Goal: Task Accomplishment & Management: Manage account settings

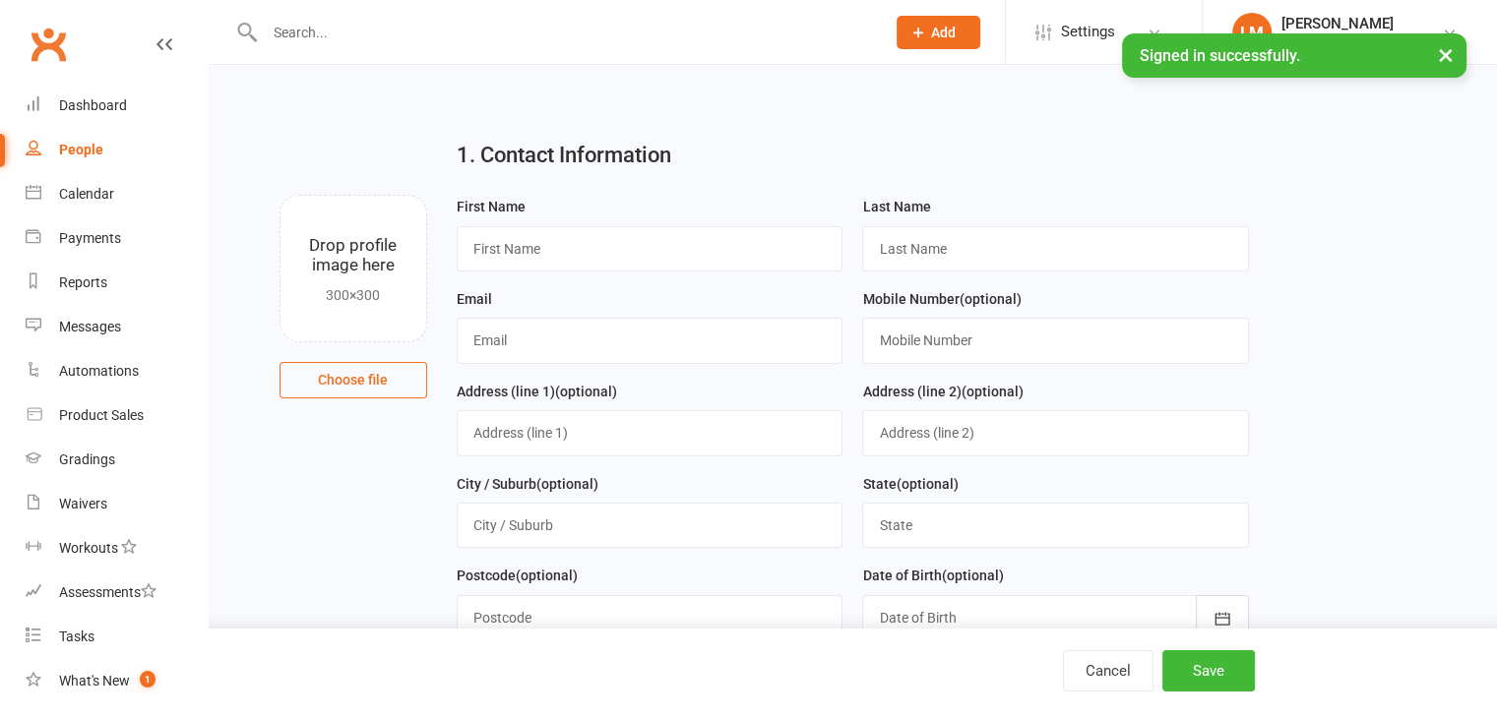
select select "100"
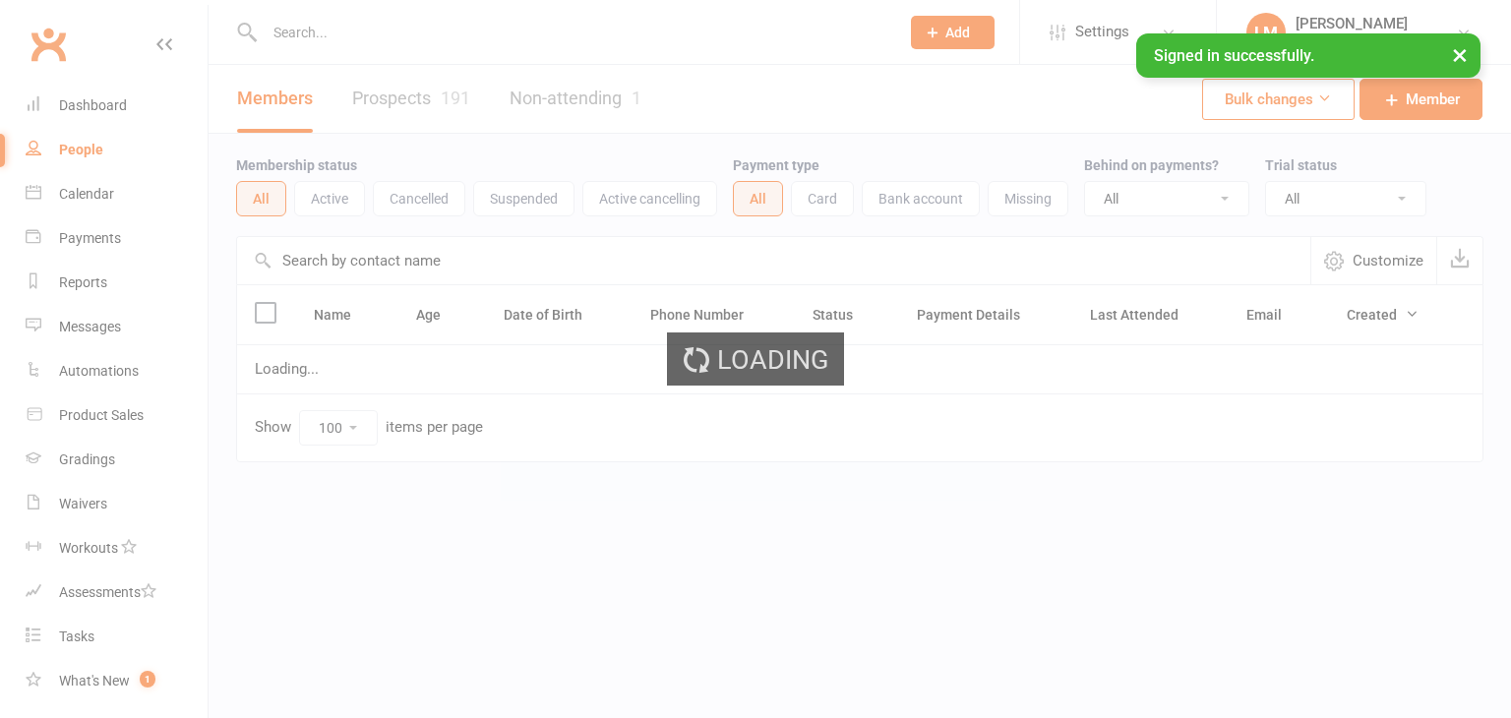
click at [453, 32] on input "text" at bounding box center [572, 33] width 627 height 28
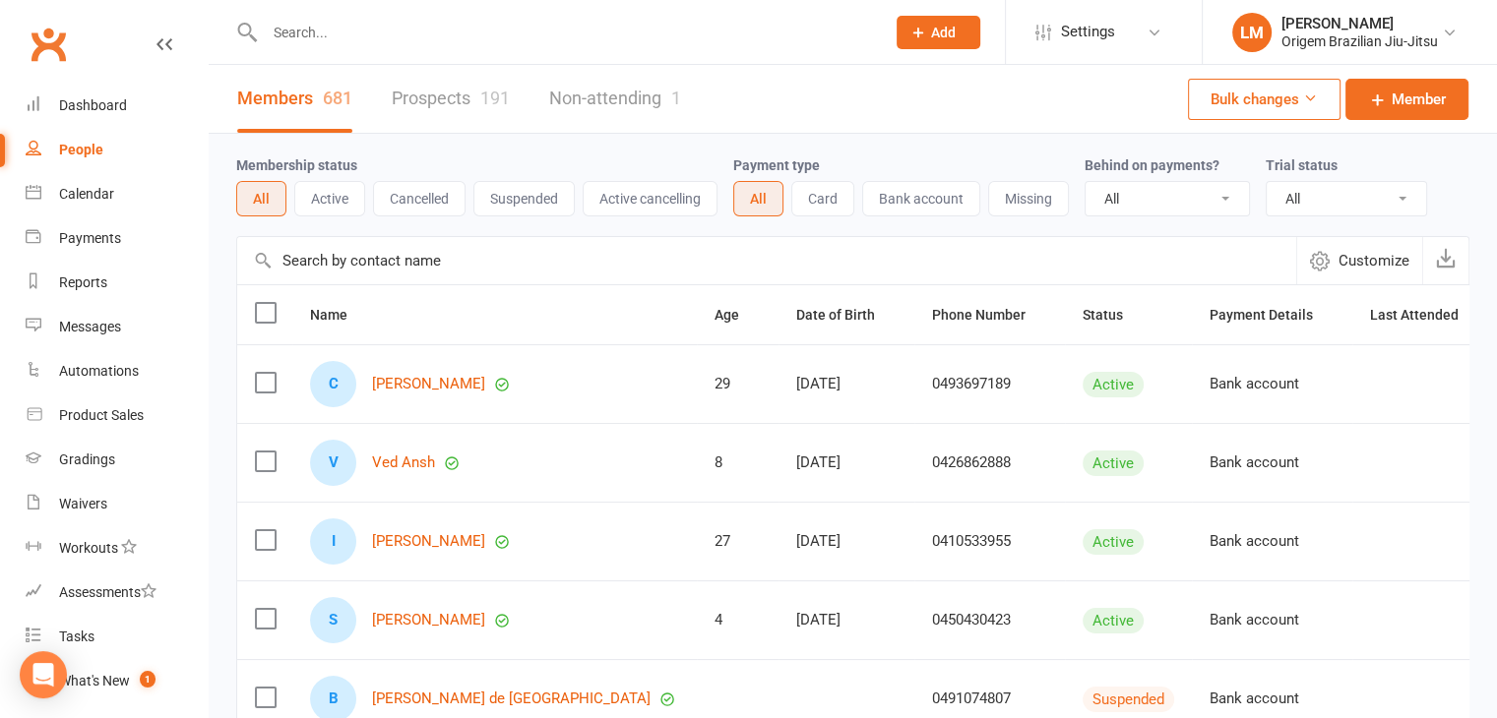
click at [449, 40] on input "text" at bounding box center [565, 33] width 612 height 28
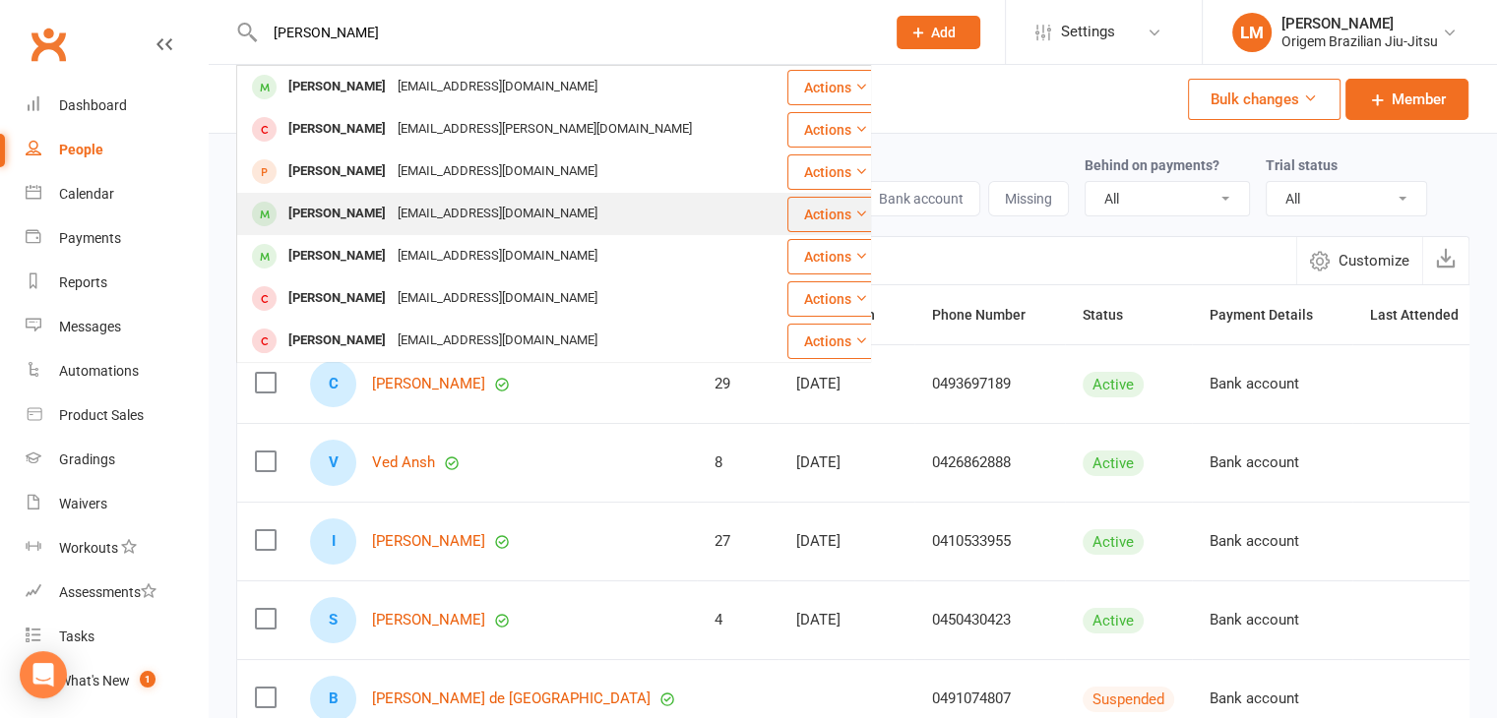
type input "[PERSON_NAME]"
click at [441, 214] on div "[EMAIL_ADDRESS][DOMAIN_NAME]" at bounding box center [498, 214] width 212 height 29
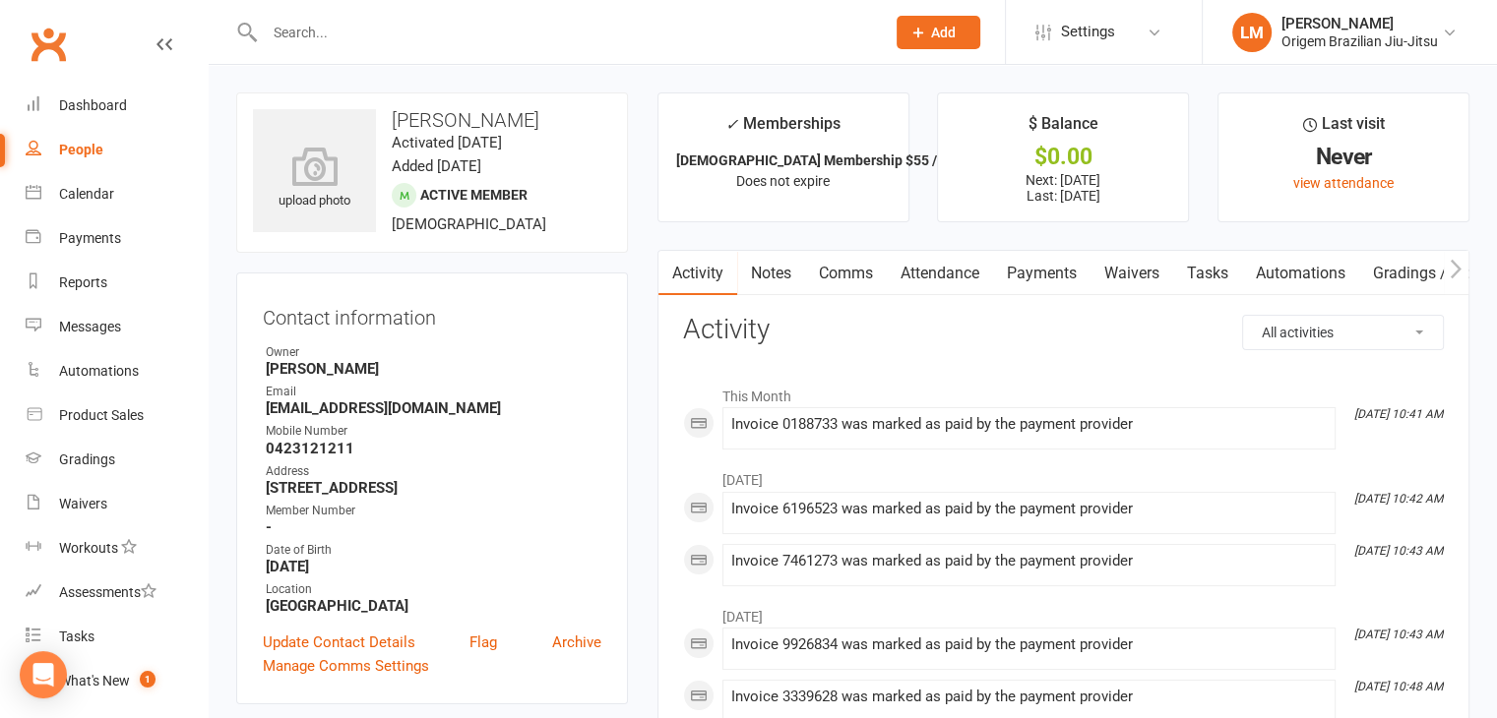
click at [1028, 277] on link "Payments" at bounding box center [1041, 273] width 97 height 45
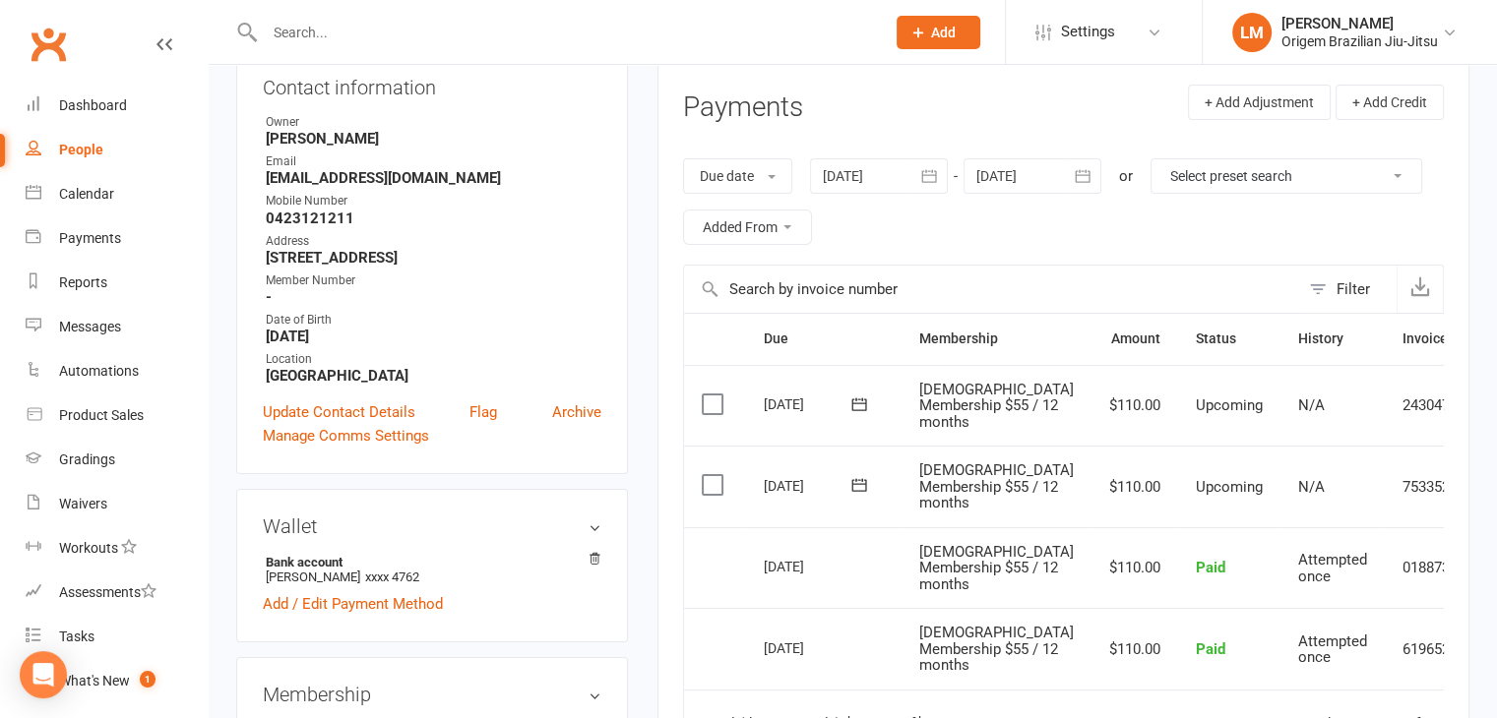
scroll to position [295, 0]
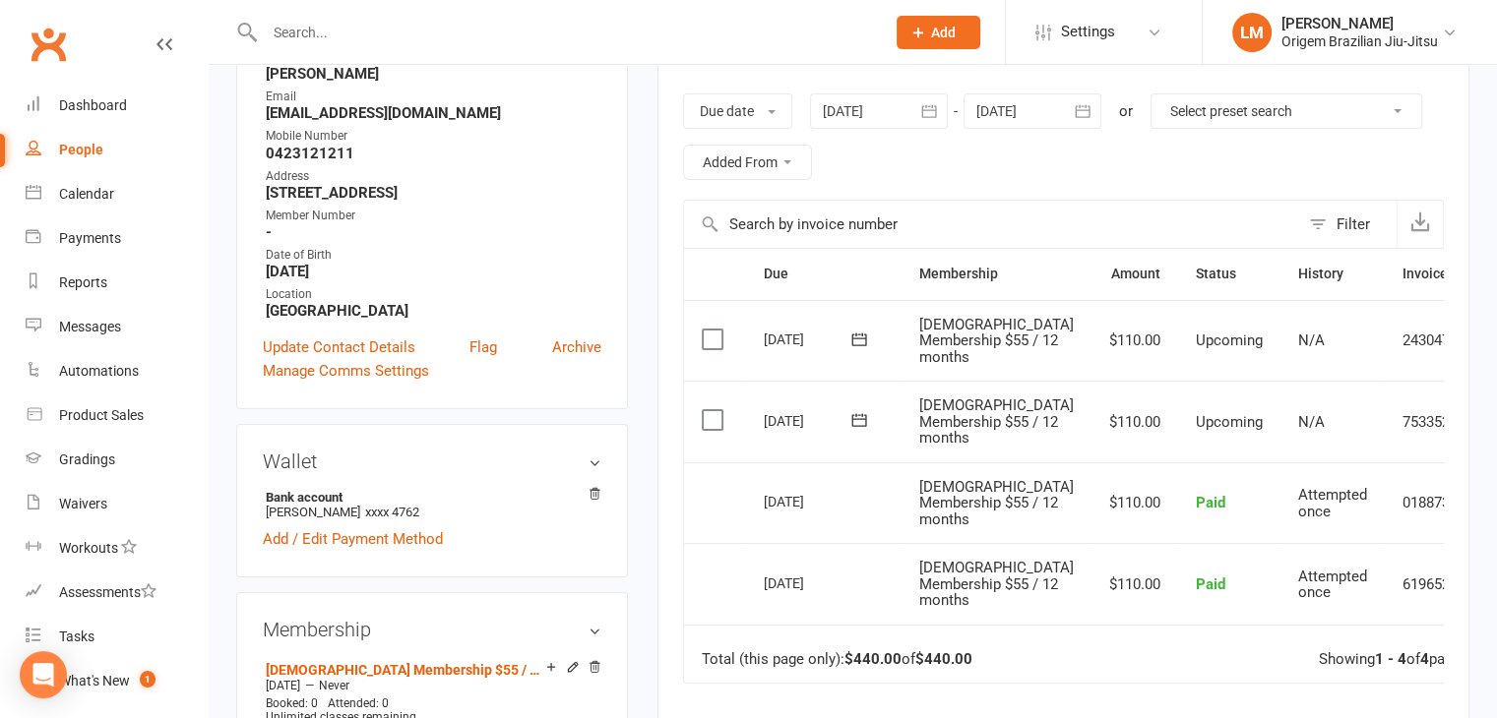
click at [1091, 493] on td "$110.00" at bounding box center [1134, 503] width 87 height 82
click at [1496, 432] on icon at bounding box center [1506, 422] width 20 height 20
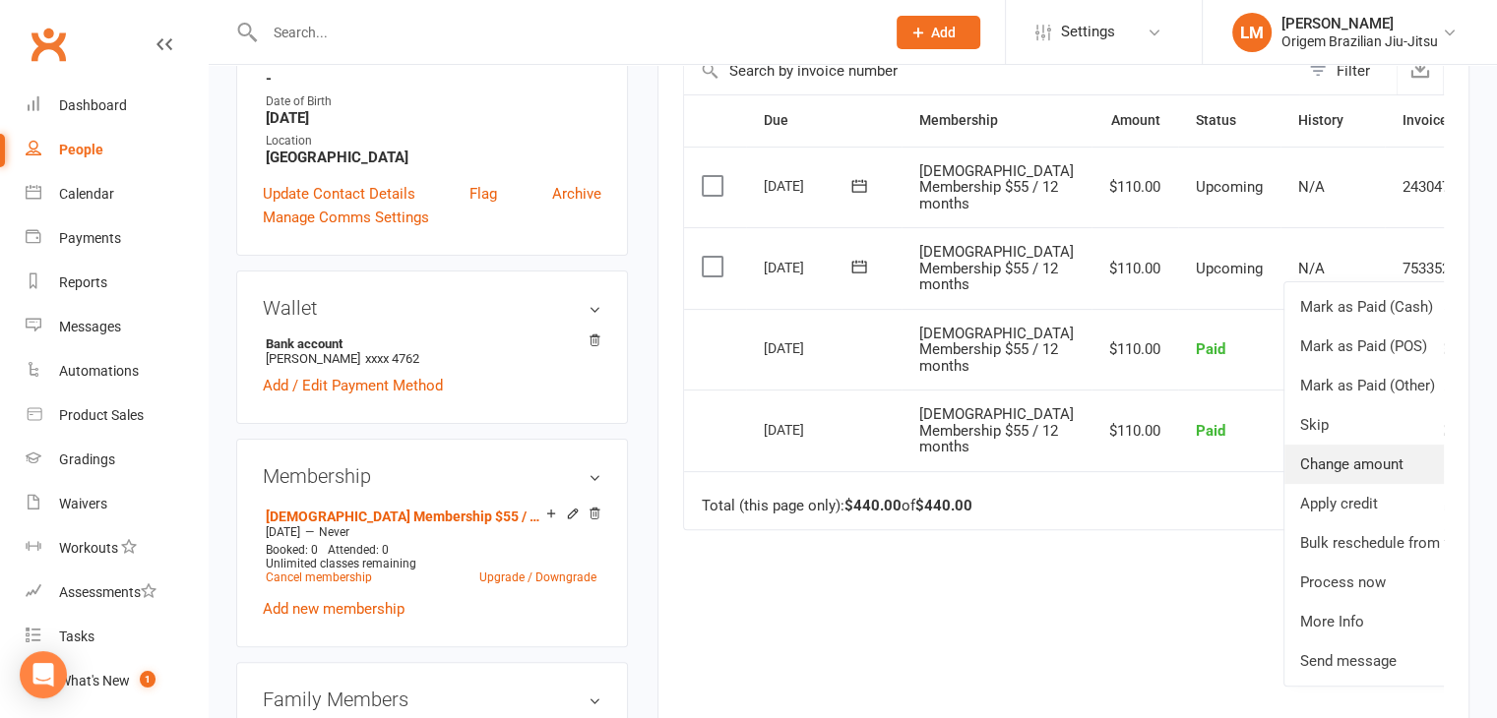
scroll to position [492, 0]
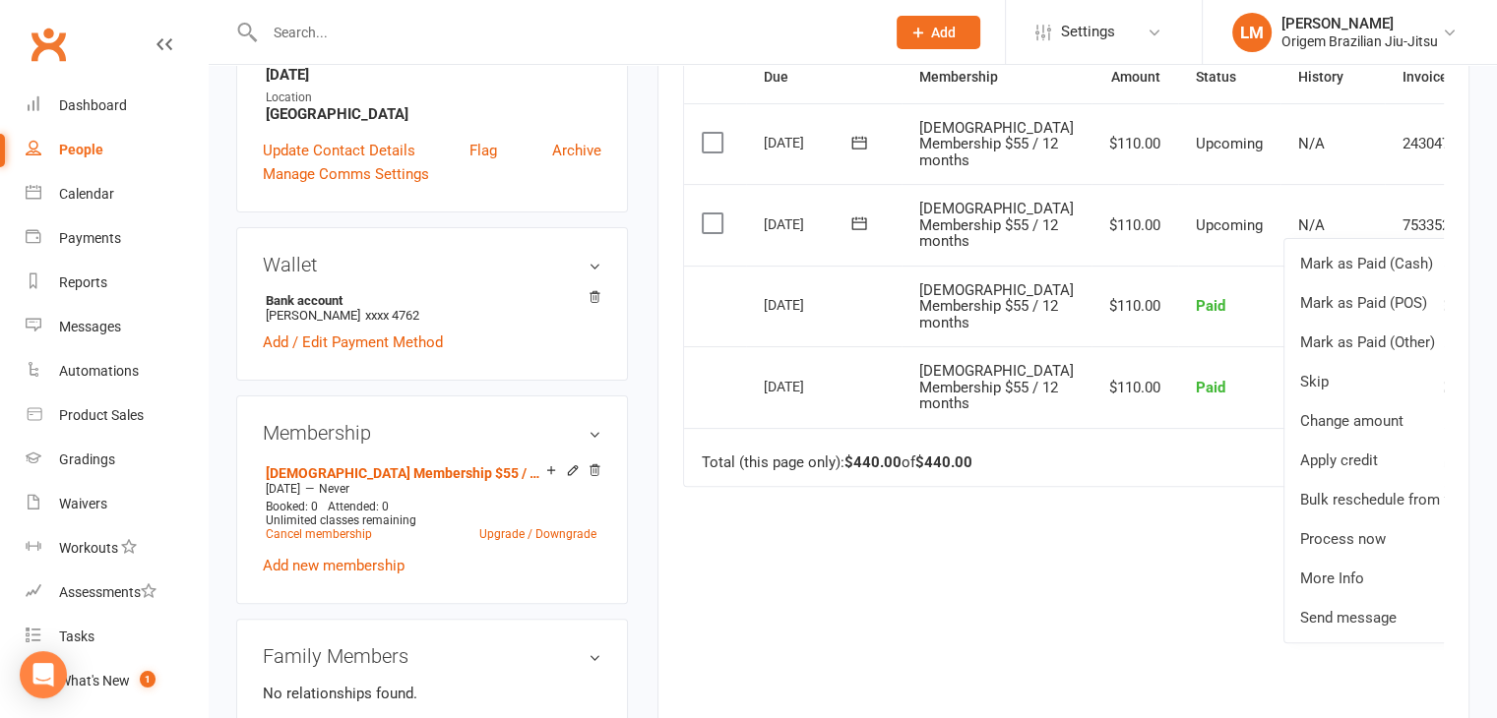
click at [854, 233] on icon at bounding box center [859, 224] width 20 height 20
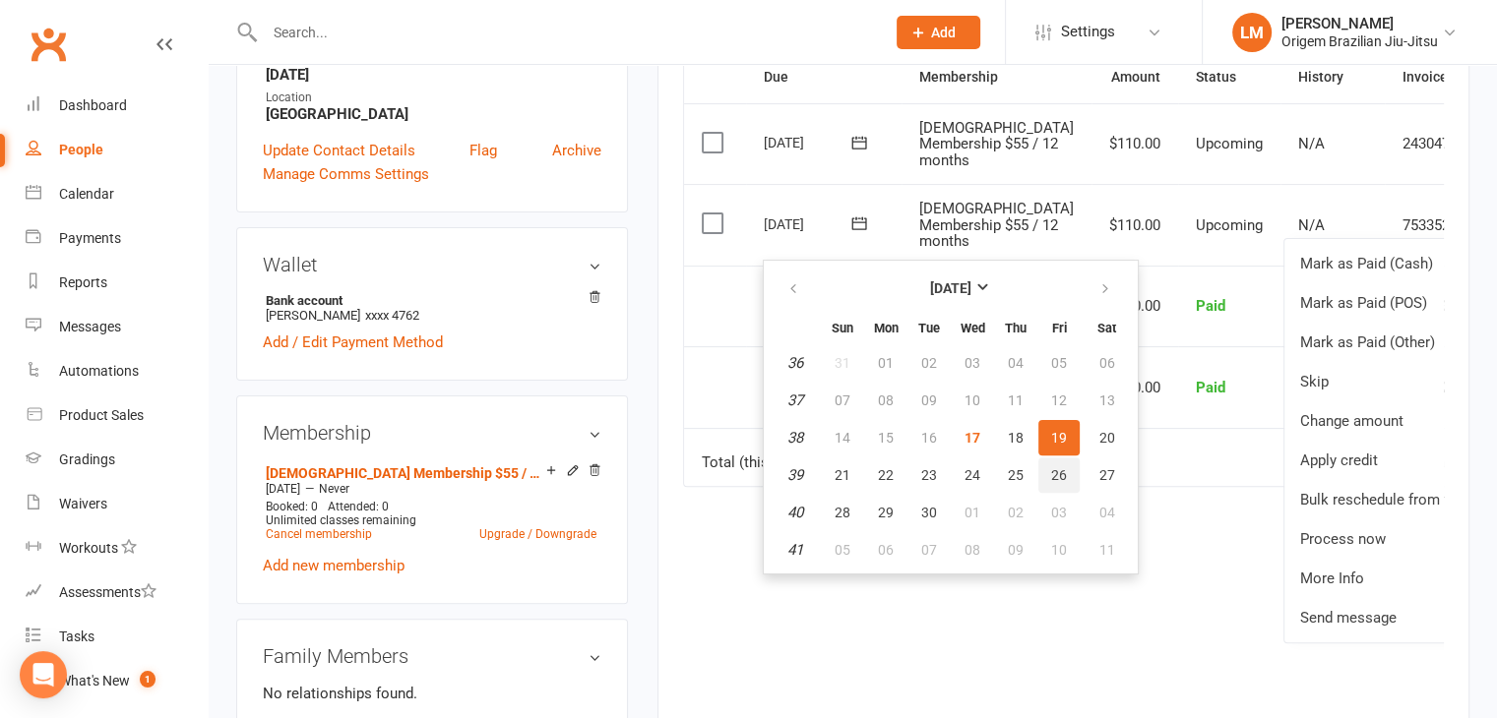
click at [1055, 472] on span "26" at bounding box center [1059, 475] width 16 height 16
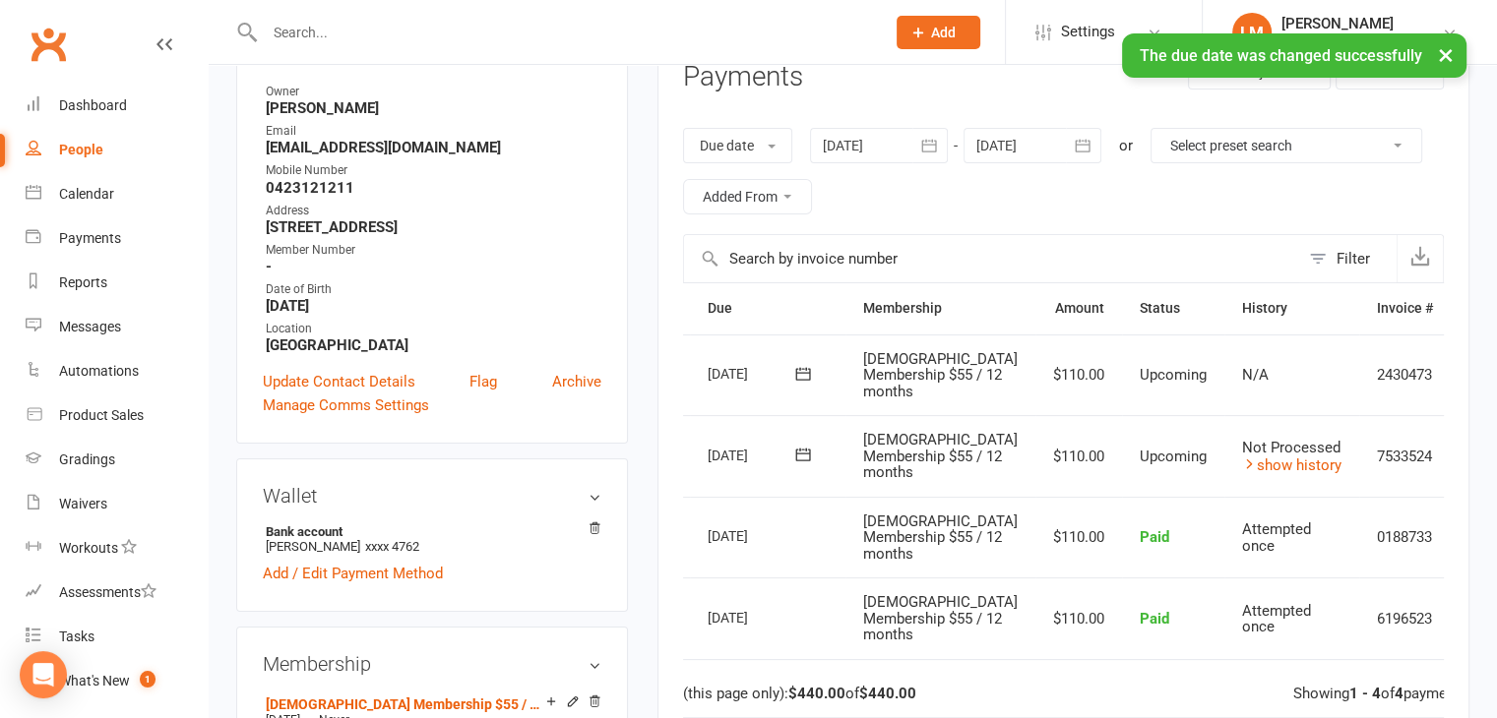
scroll to position [295, 0]
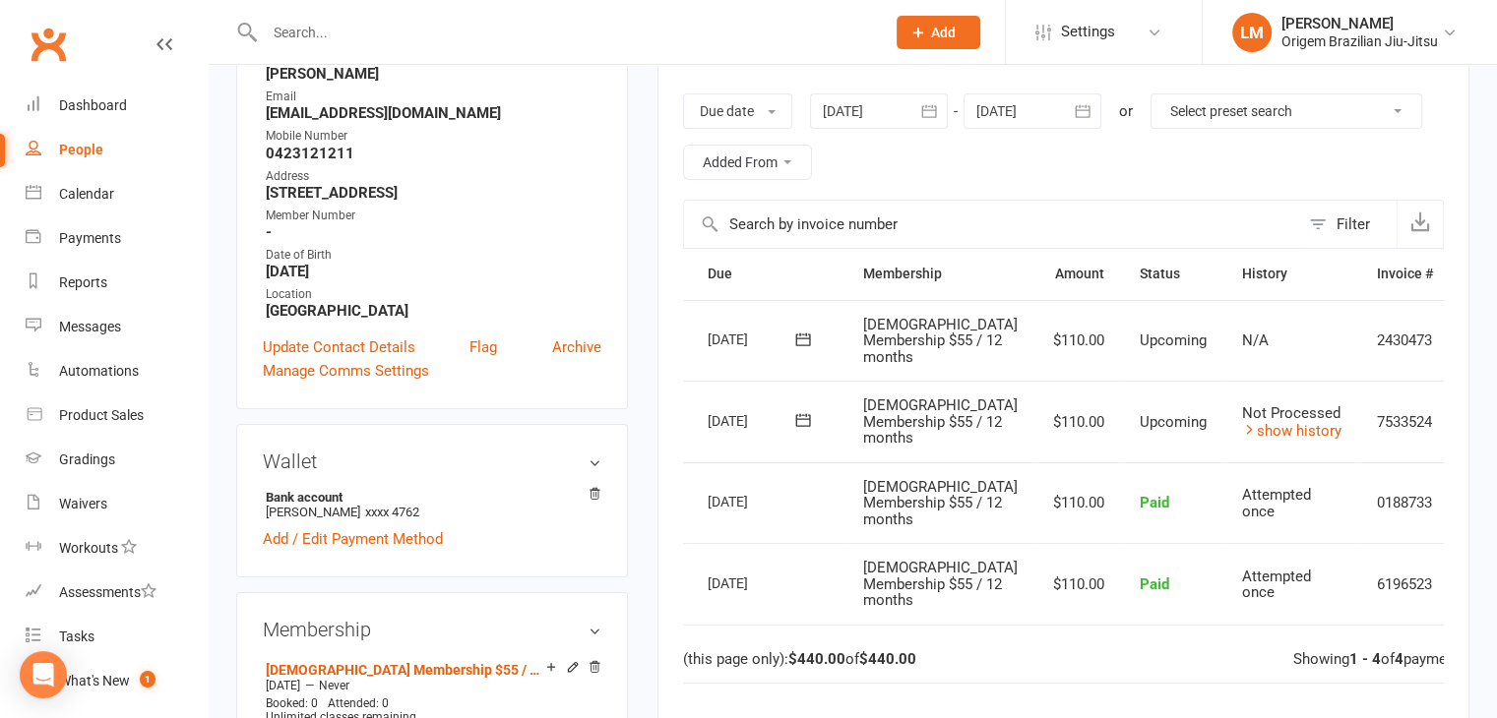
click at [1470, 432] on icon at bounding box center [1480, 422] width 20 height 20
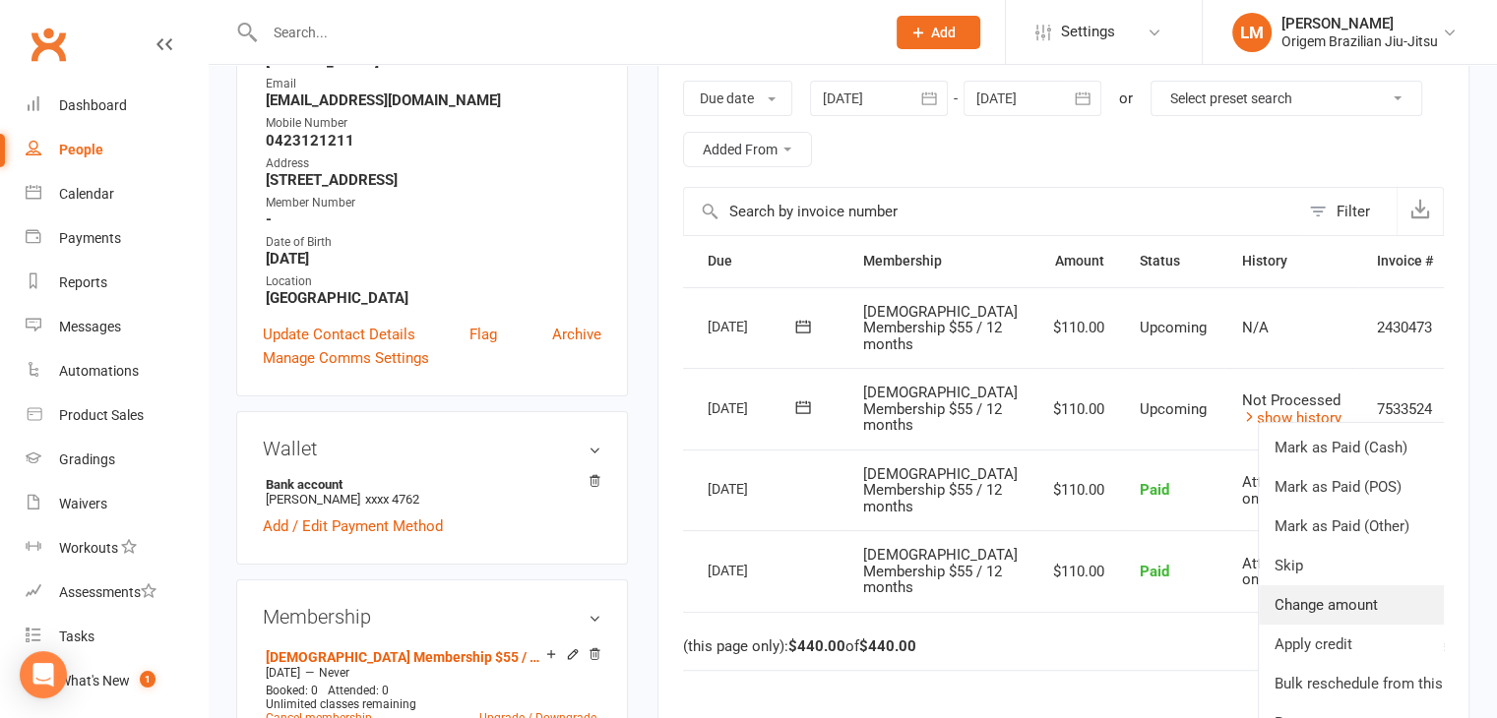
scroll to position [394, 0]
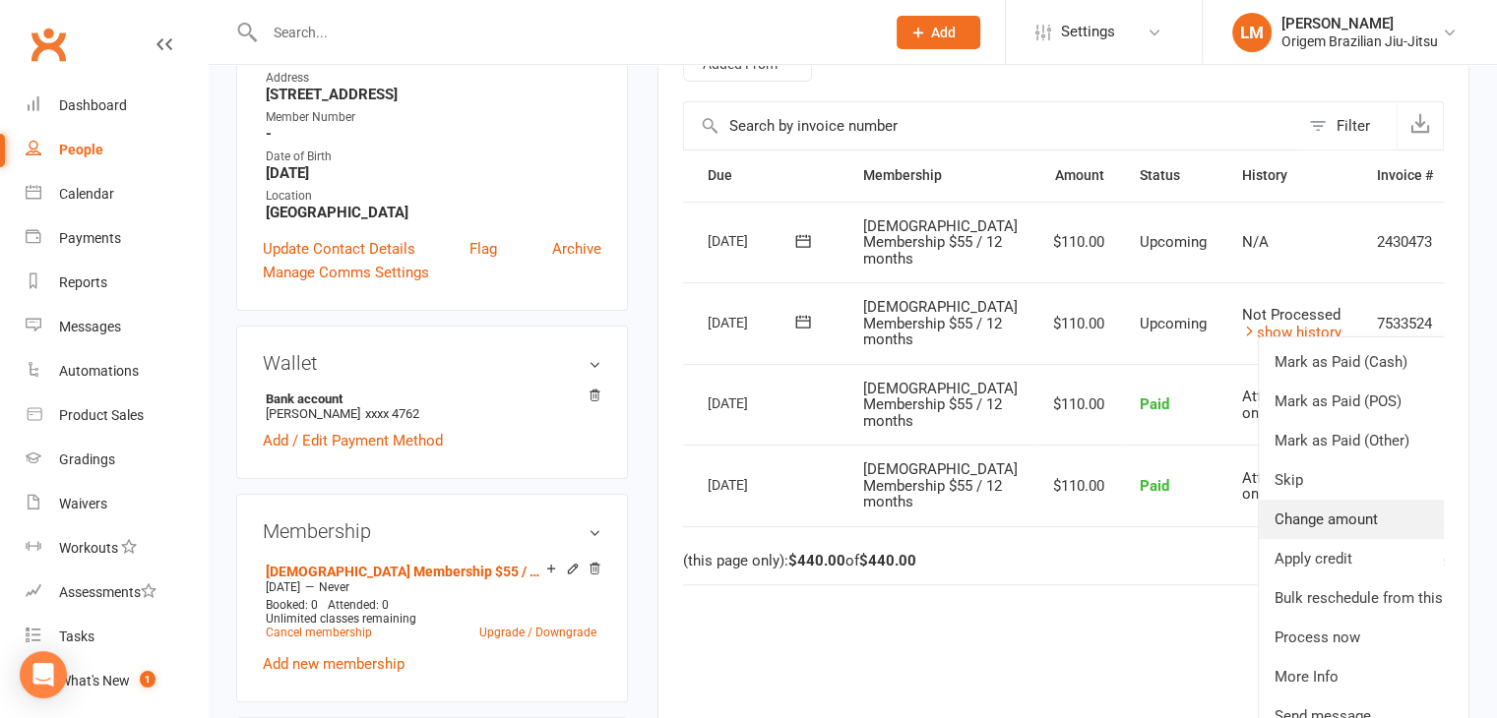
click at [1316, 539] on link "Change amount" at bounding box center [1374, 519] width 232 height 39
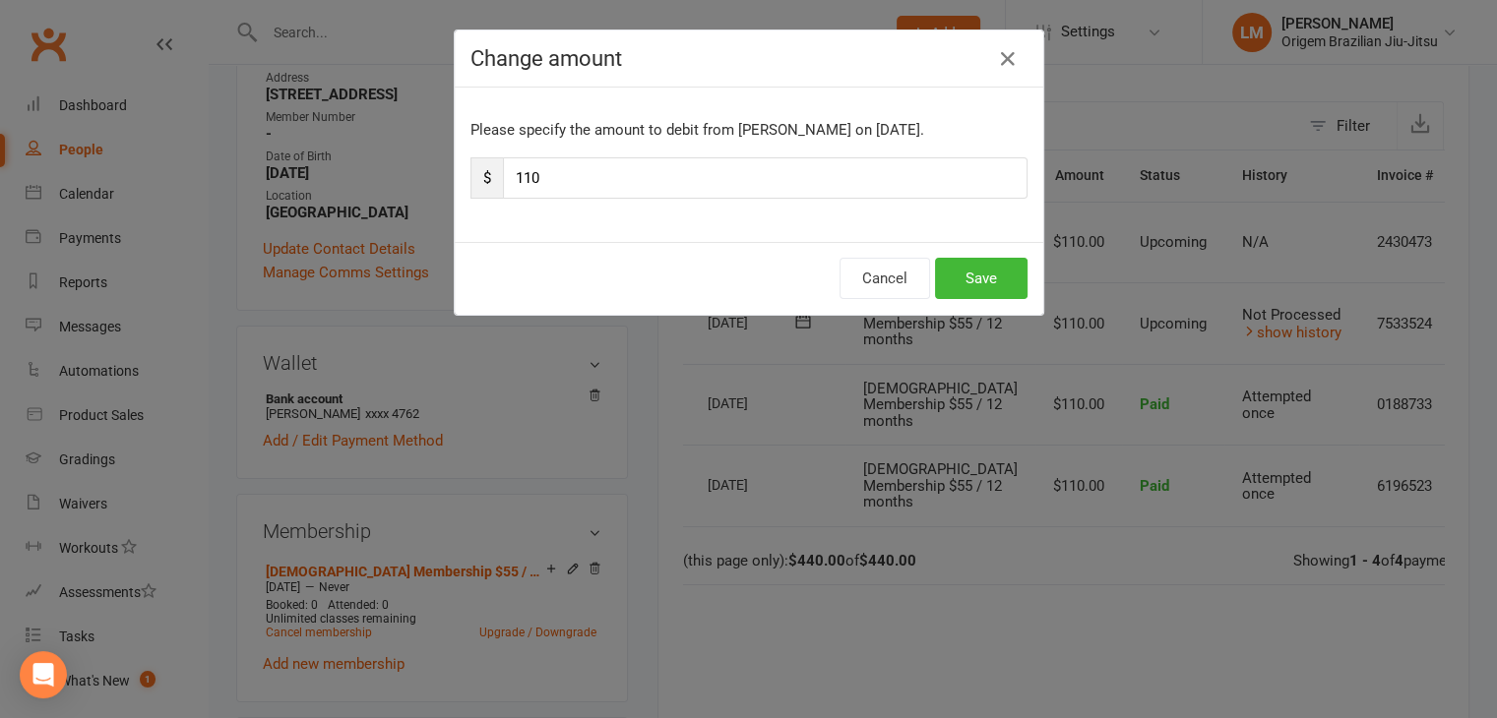
scroll to position [0, 46]
click at [646, 174] on input "110" at bounding box center [772, 177] width 524 height 41
click at [647, 174] on input "110" at bounding box center [772, 177] width 524 height 41
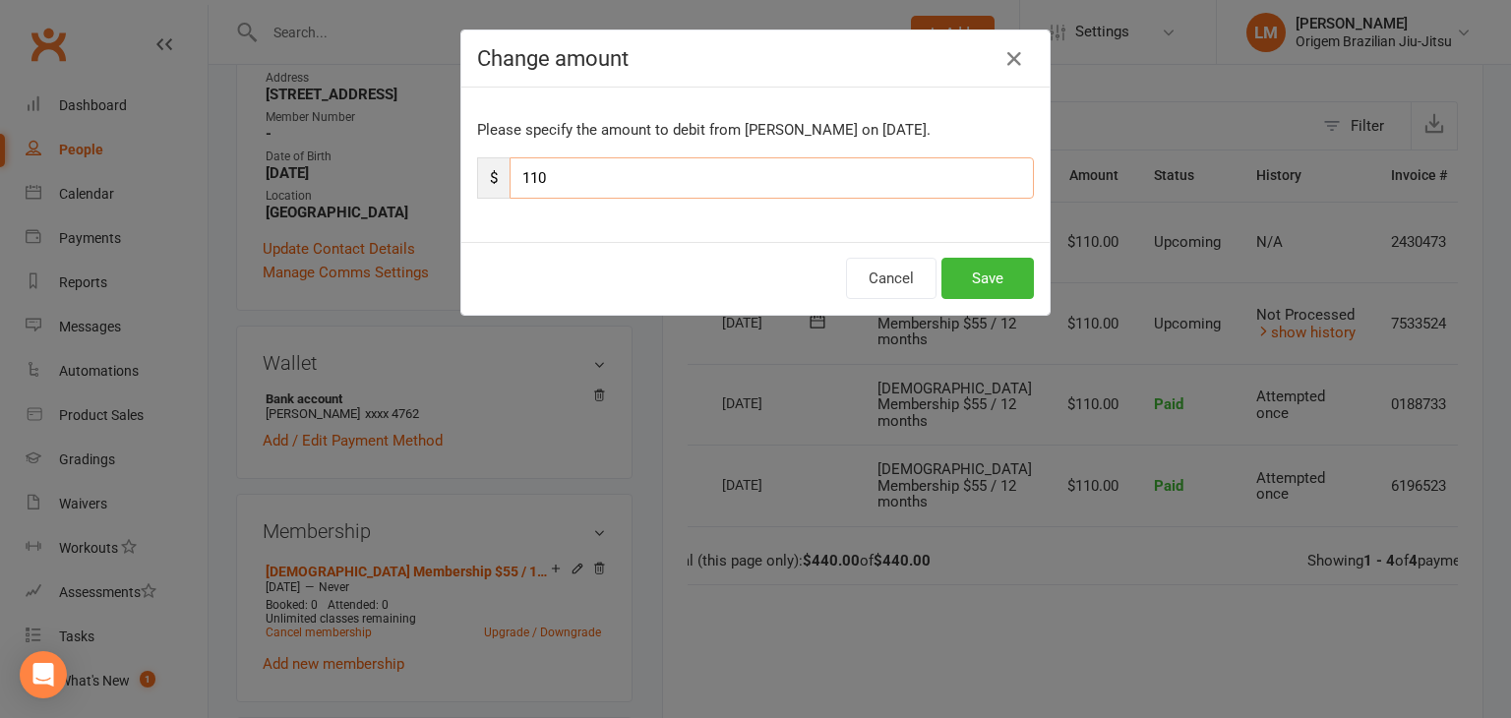
click at [647, 174] on input "110" at bounding box center [772, 177] width 524 height 41
type input "55"
click at [994, 280] on button "Save" at bounding box center [988, 278] width 92 height 41
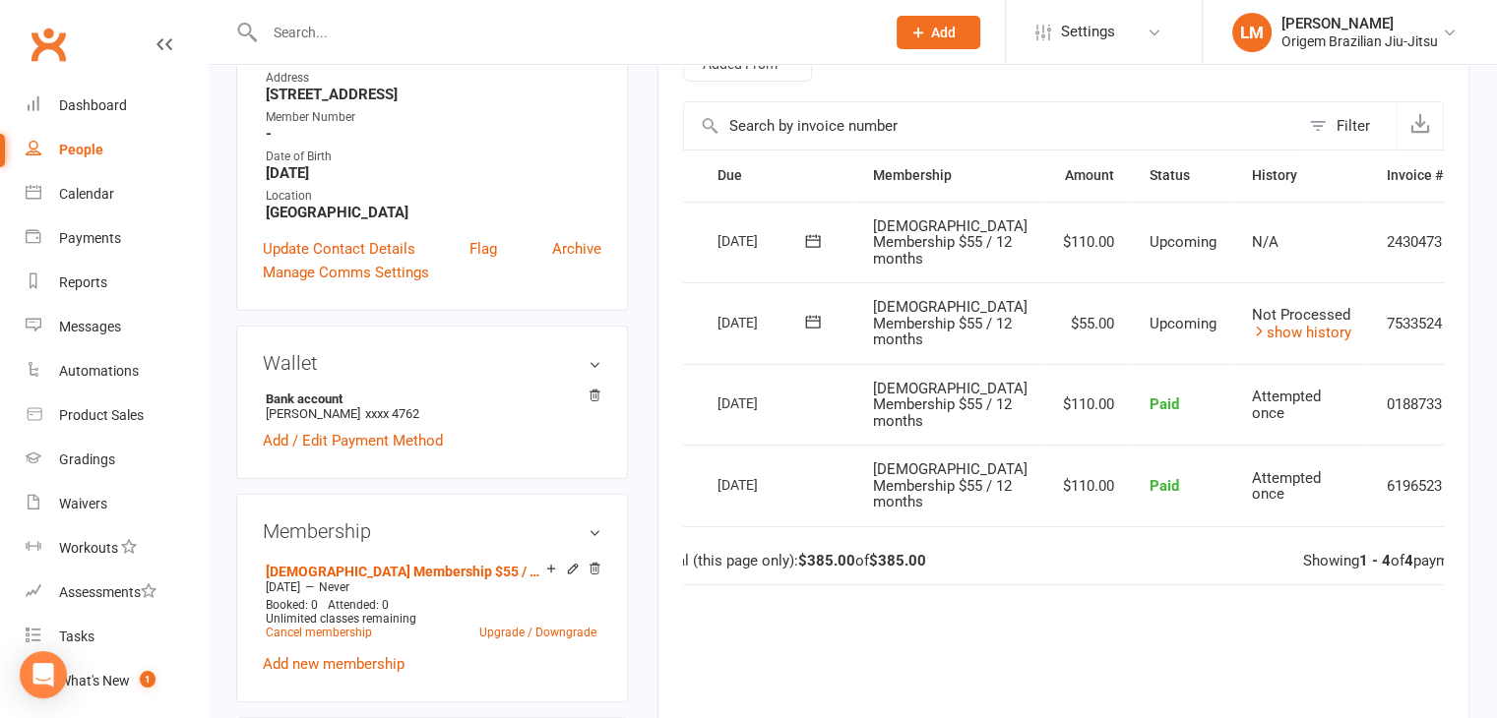
click at [92, 158] on link "People" at bounding box center [117, 150] width 182 height 44
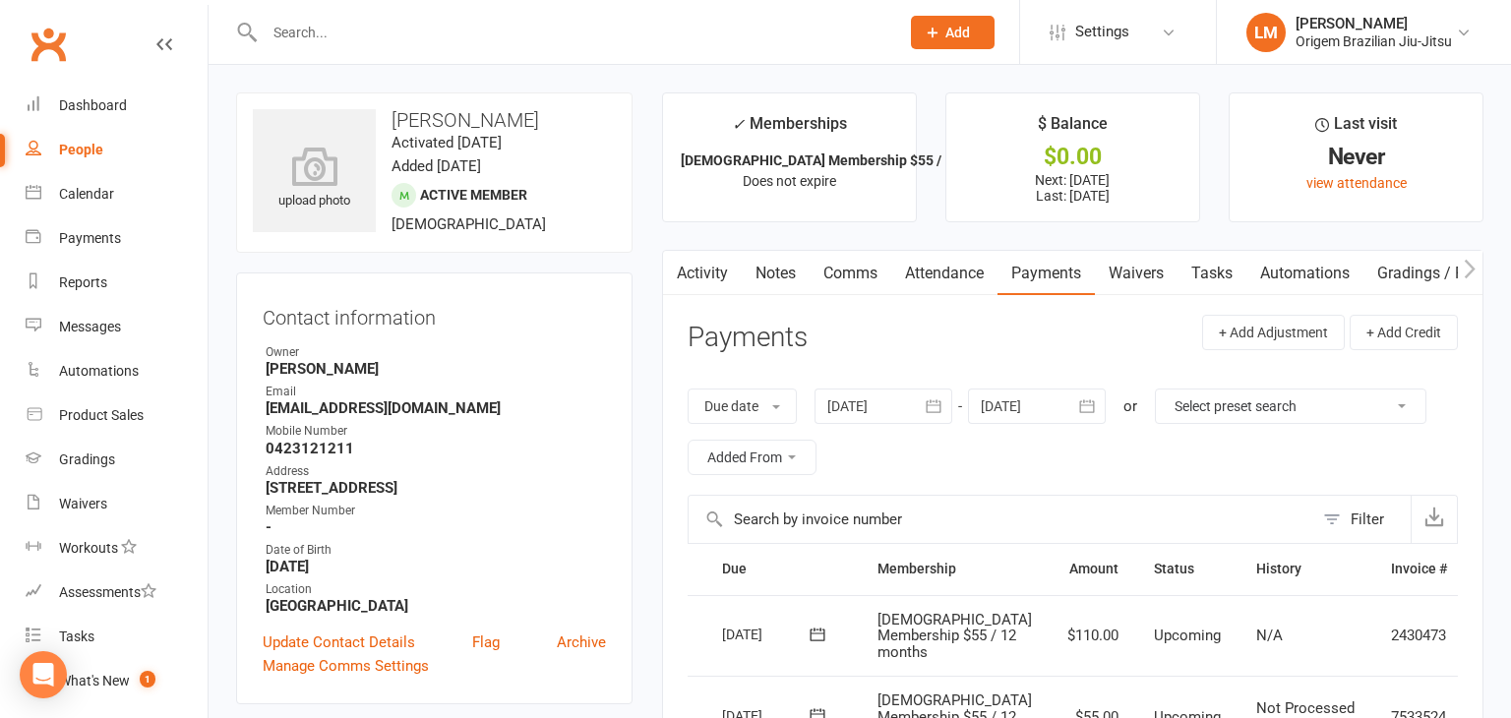
select select "100"
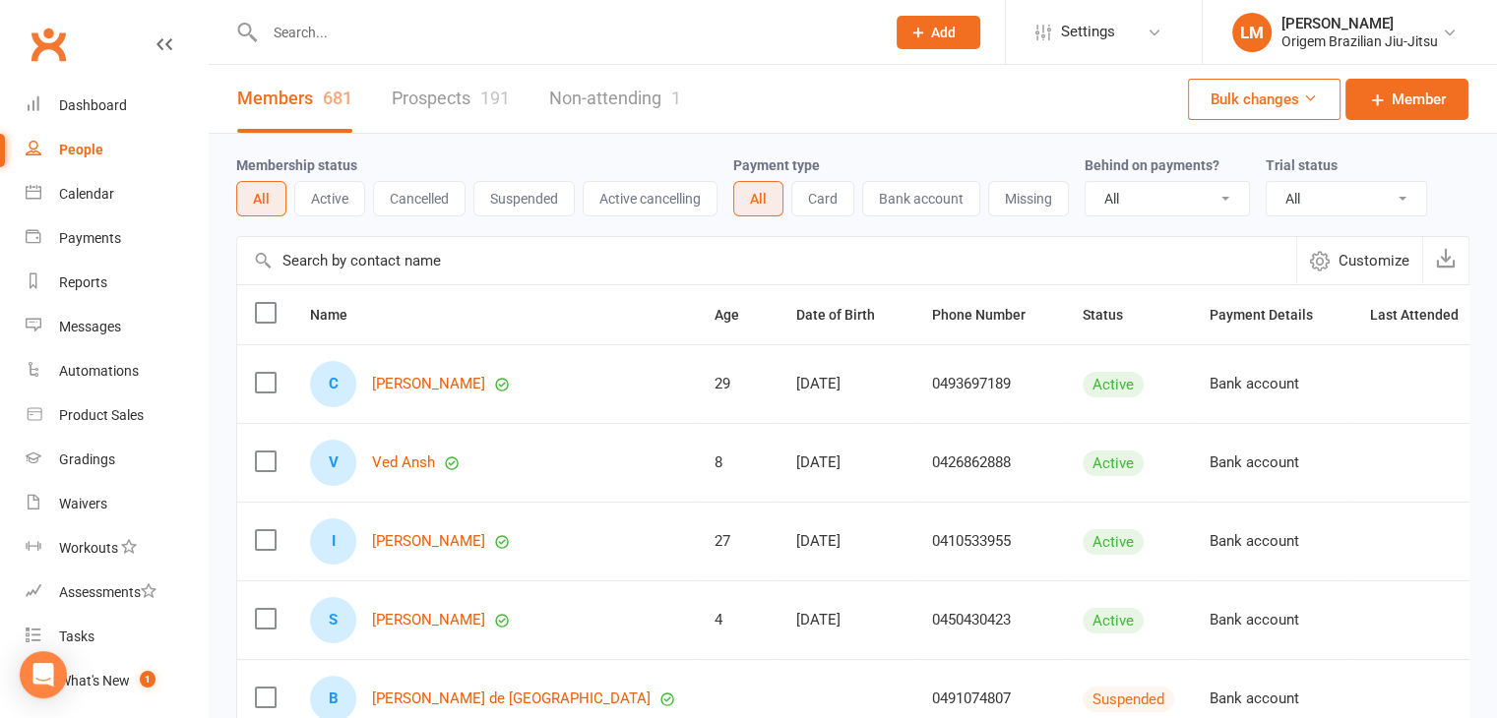
click at [415, 36] on input "text" at bounding box center [565, 33] width 612 height 28
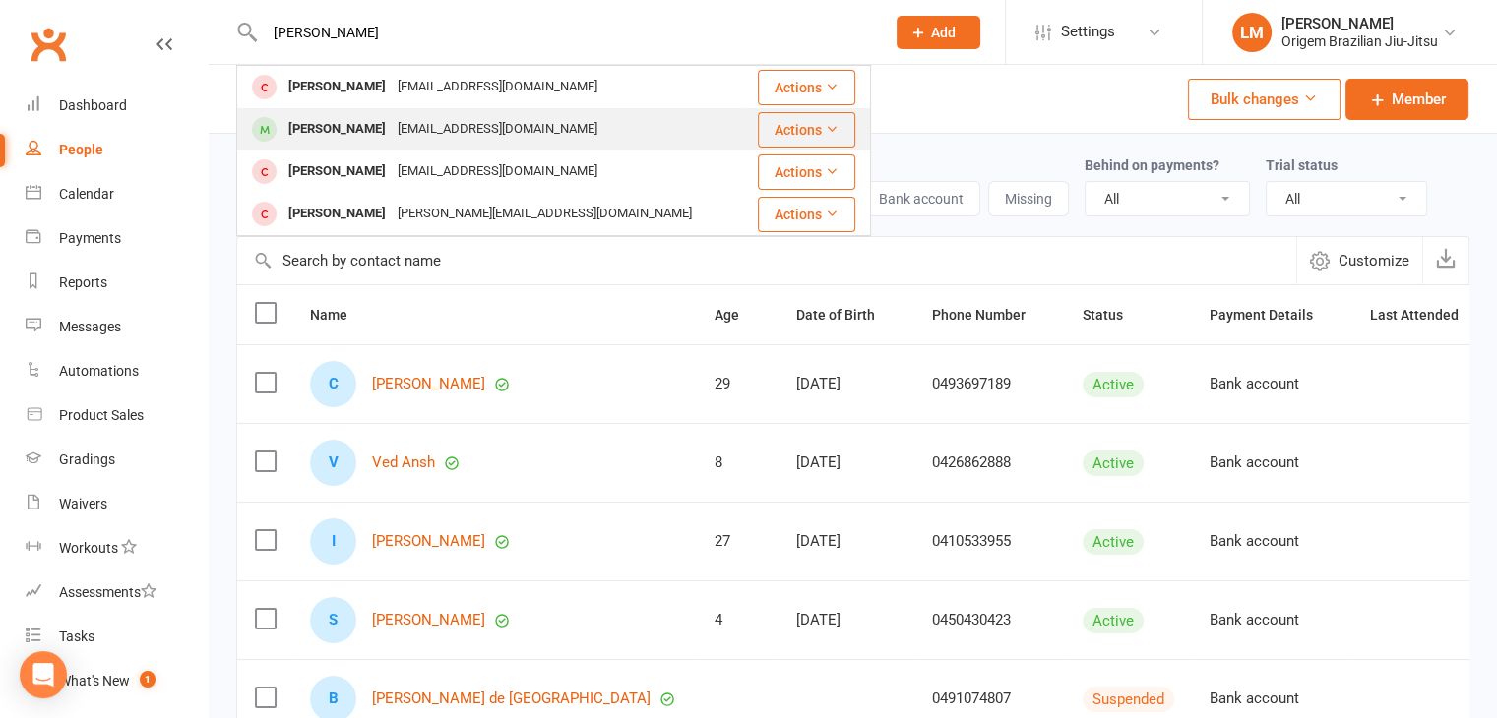
type input "[PERSON_NAME]"
click at [392, 129] on div "[EMAIL_ADDRESS][DOMAIN_NAME]" at bounding box center [498, 129] width 212 height 29
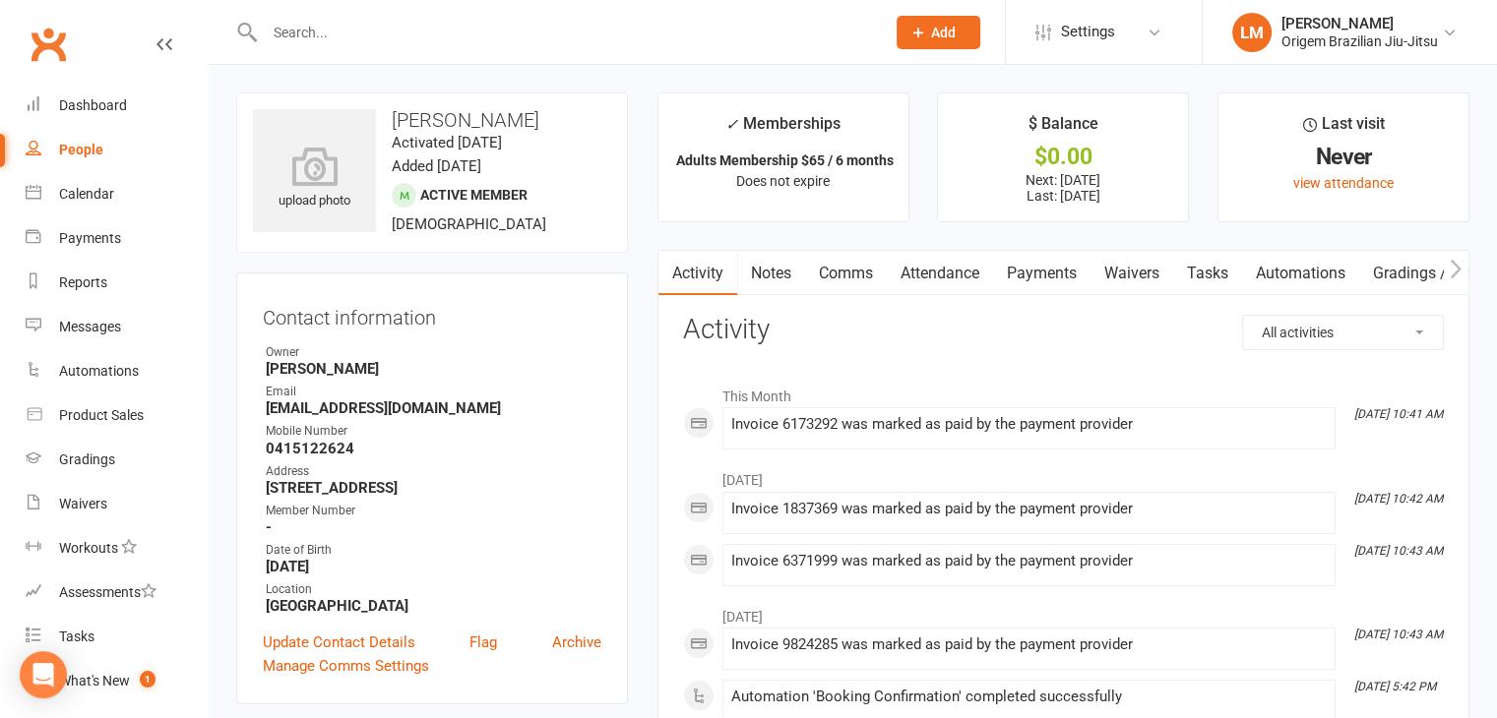
click at [1045, 280] on link "Payments" at bounding box center [1041, 273] width 97 height 45
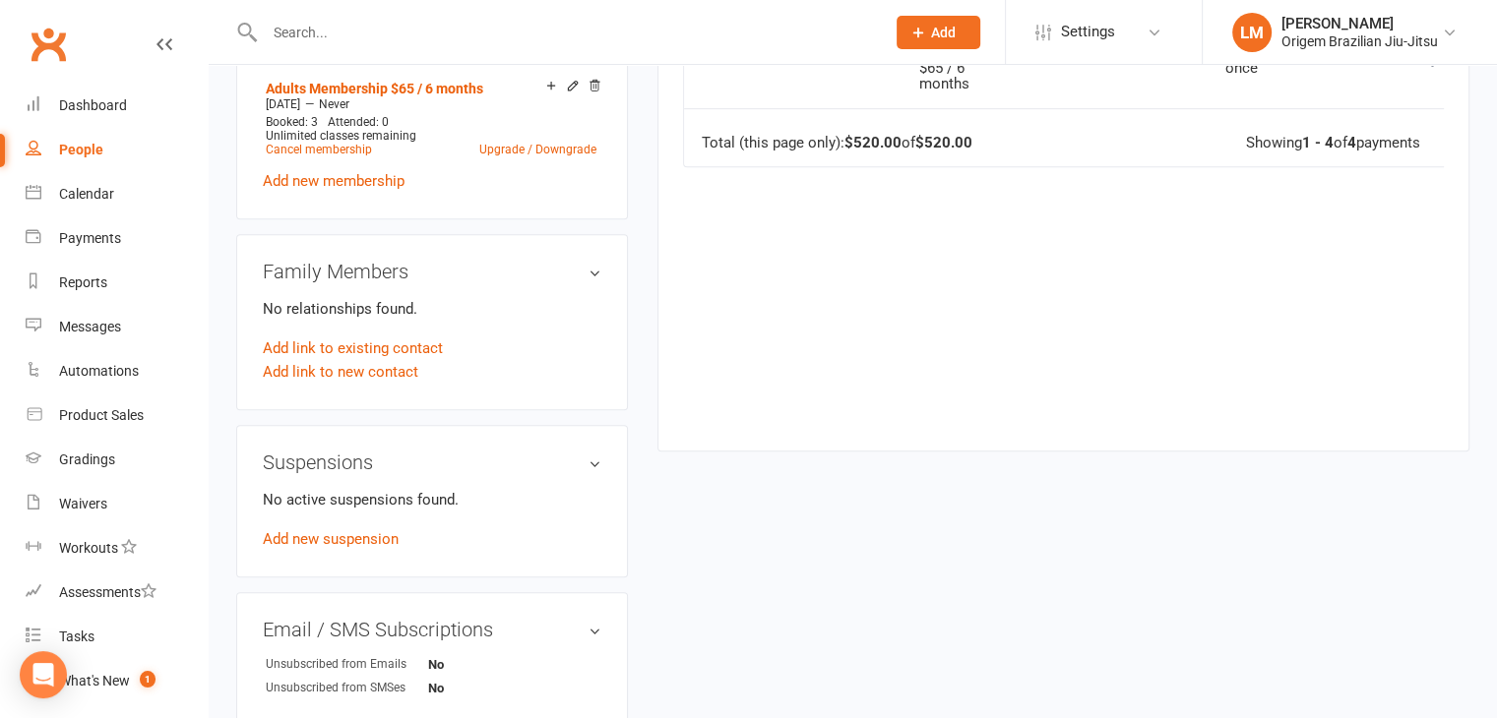
scroll to position [984, 0]
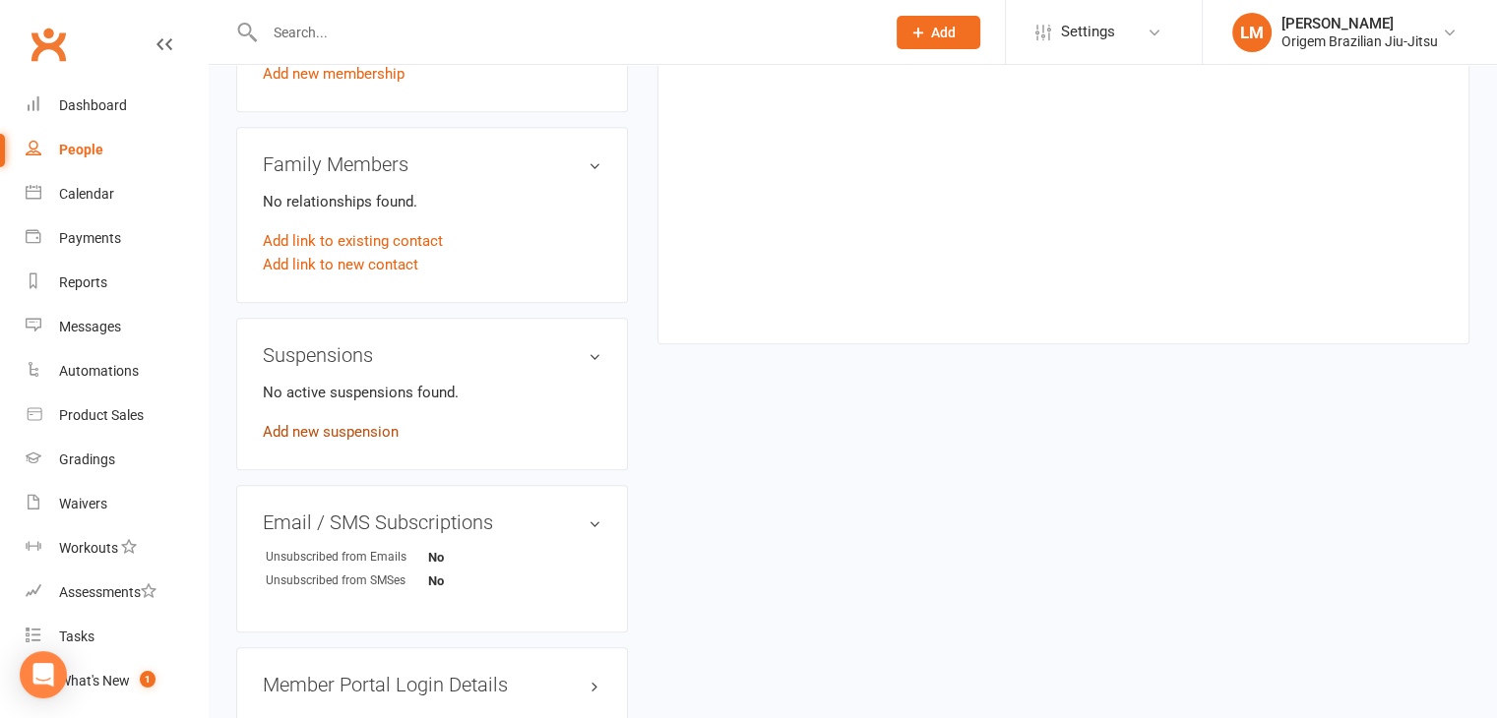
click at [351, 430] on link "Add new suspension" at bounding box center [331, 432] width 136 height 18
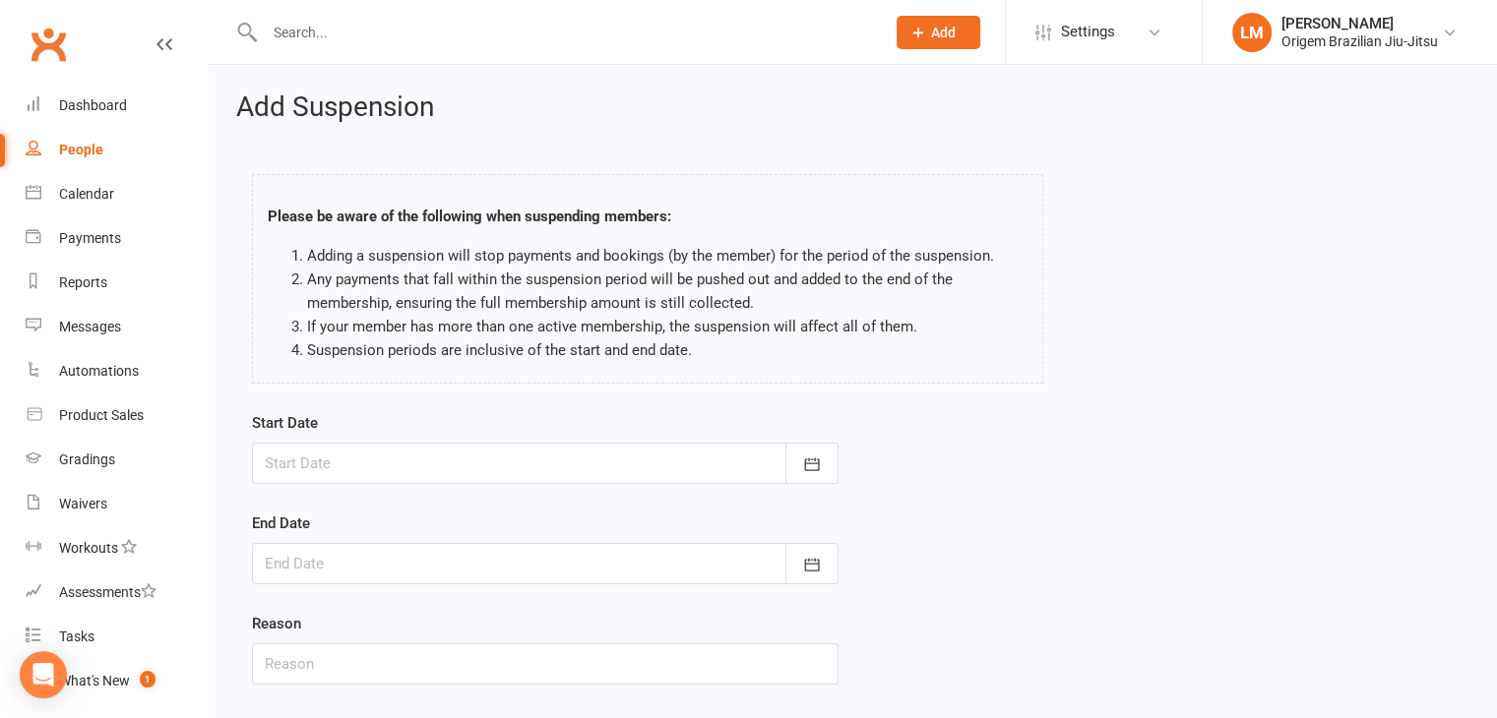
click at [460, 461] on div at bounding box center [545, 463] width 586 height 41
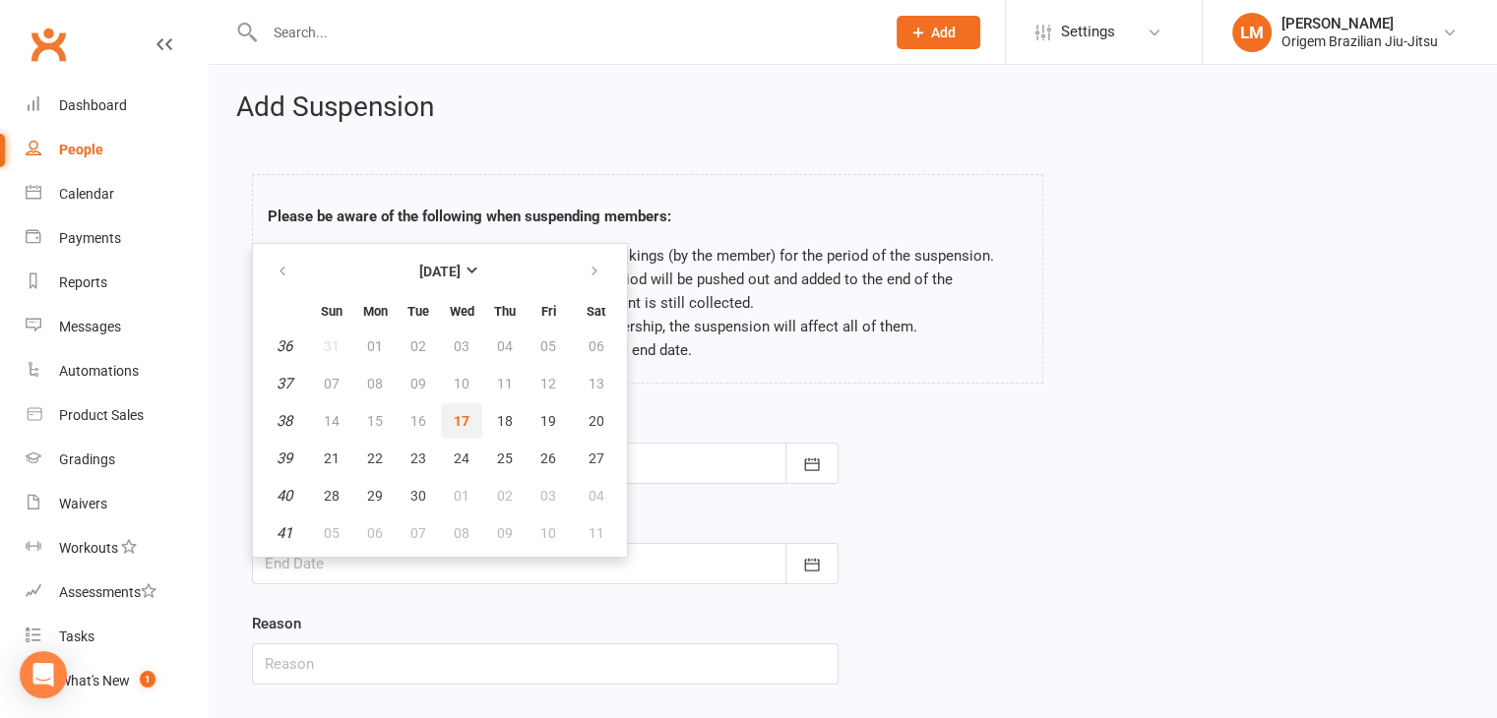
click at [458, 417] on span "17" at bounding box center [462, 421] width 16 height 16
type input "[DATE]"
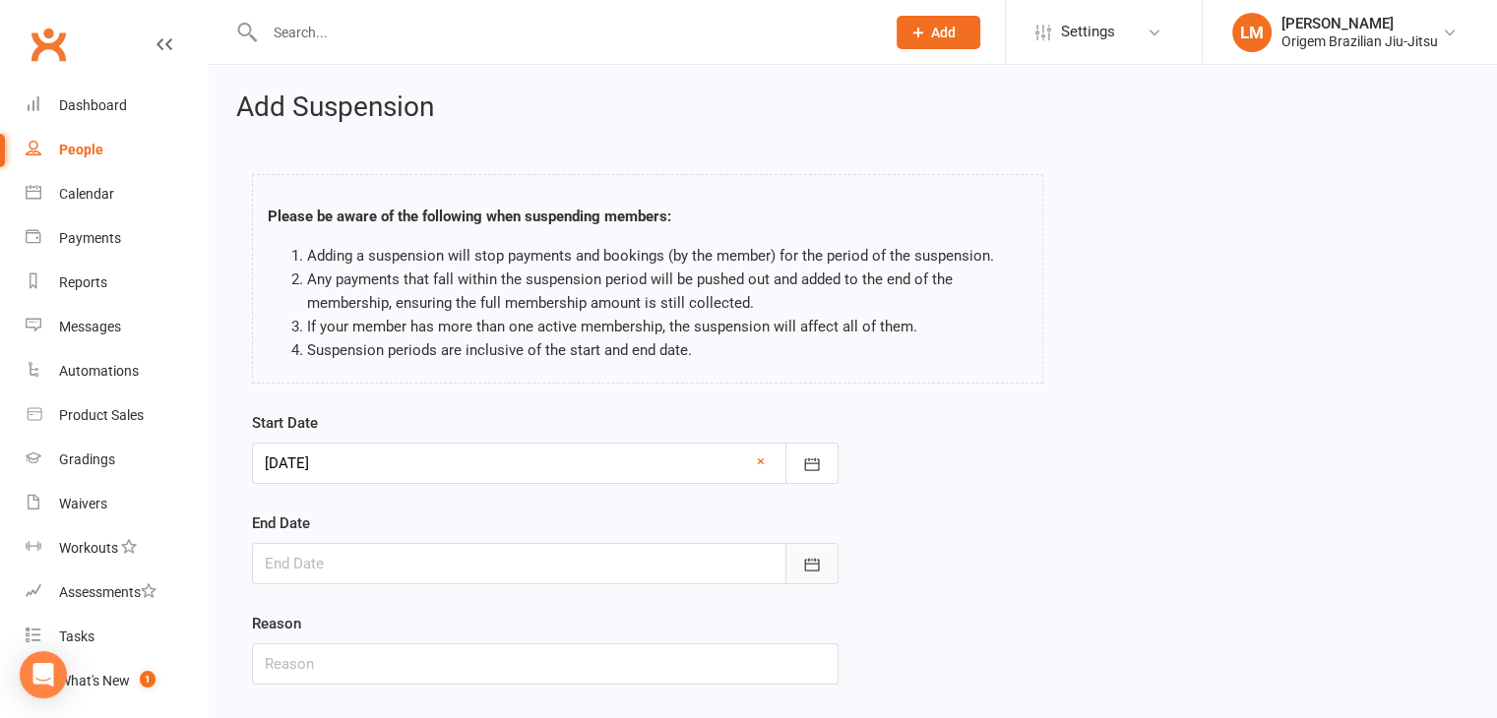
click at [799, 563] on button "button" at bounding box center [811, 563] width 53 height 41
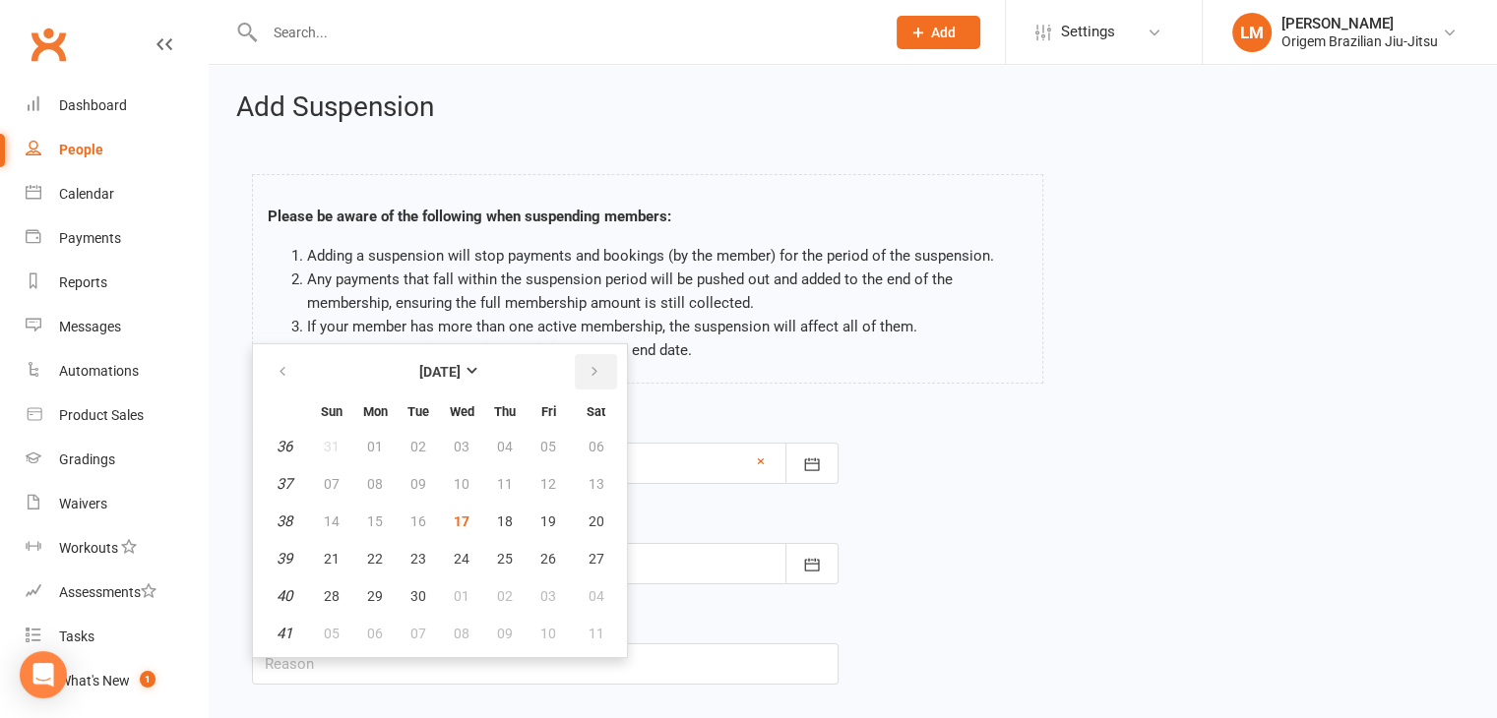
click at [592, 373] on icon "button" at bounding box center [594, 372] width 14 height 16
click at [654, 261] on li "Adding a suspension will stop payments and bookings (by the member) for the per…" at bounding box center [667, 256] width 720 height 24
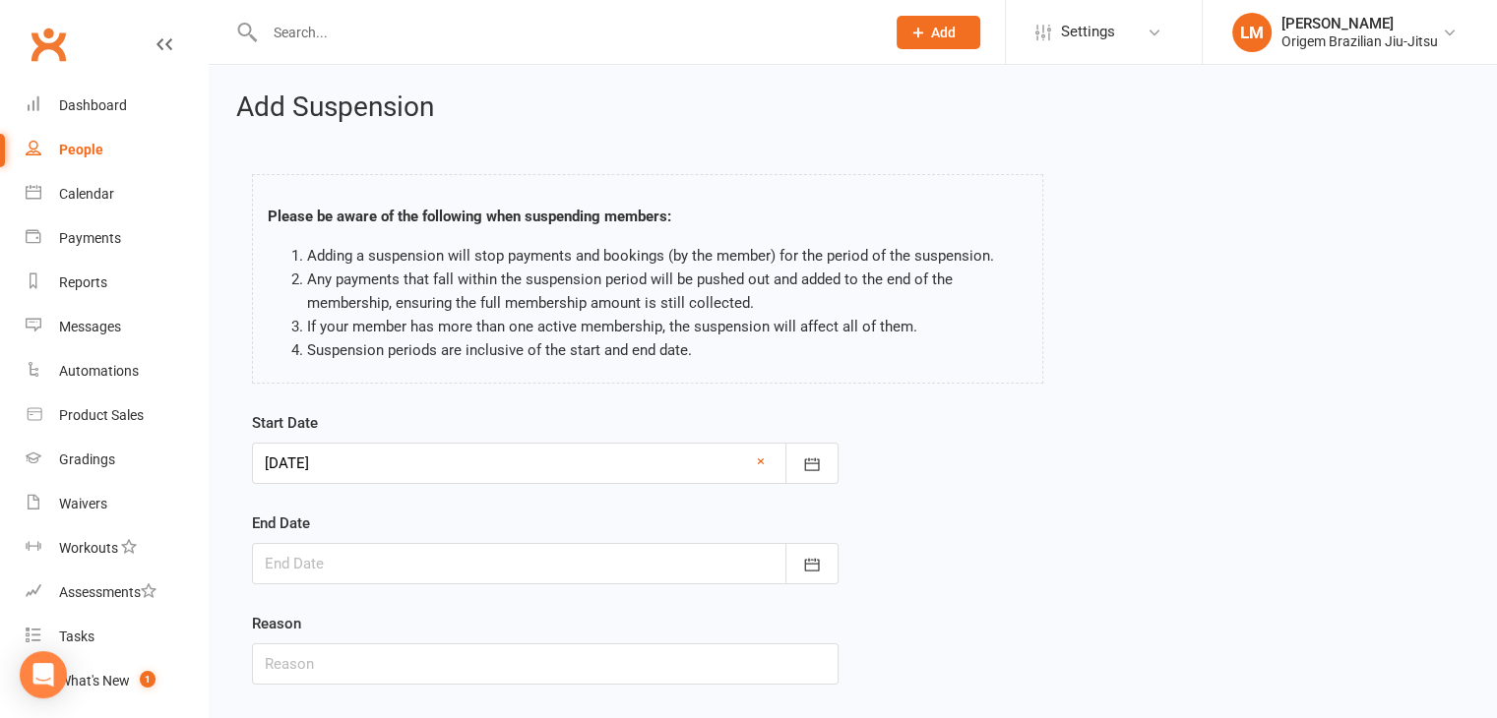
click at [100, 147] on div "People" at bounding box center [81, 150] width 44 height 16
select select "100"
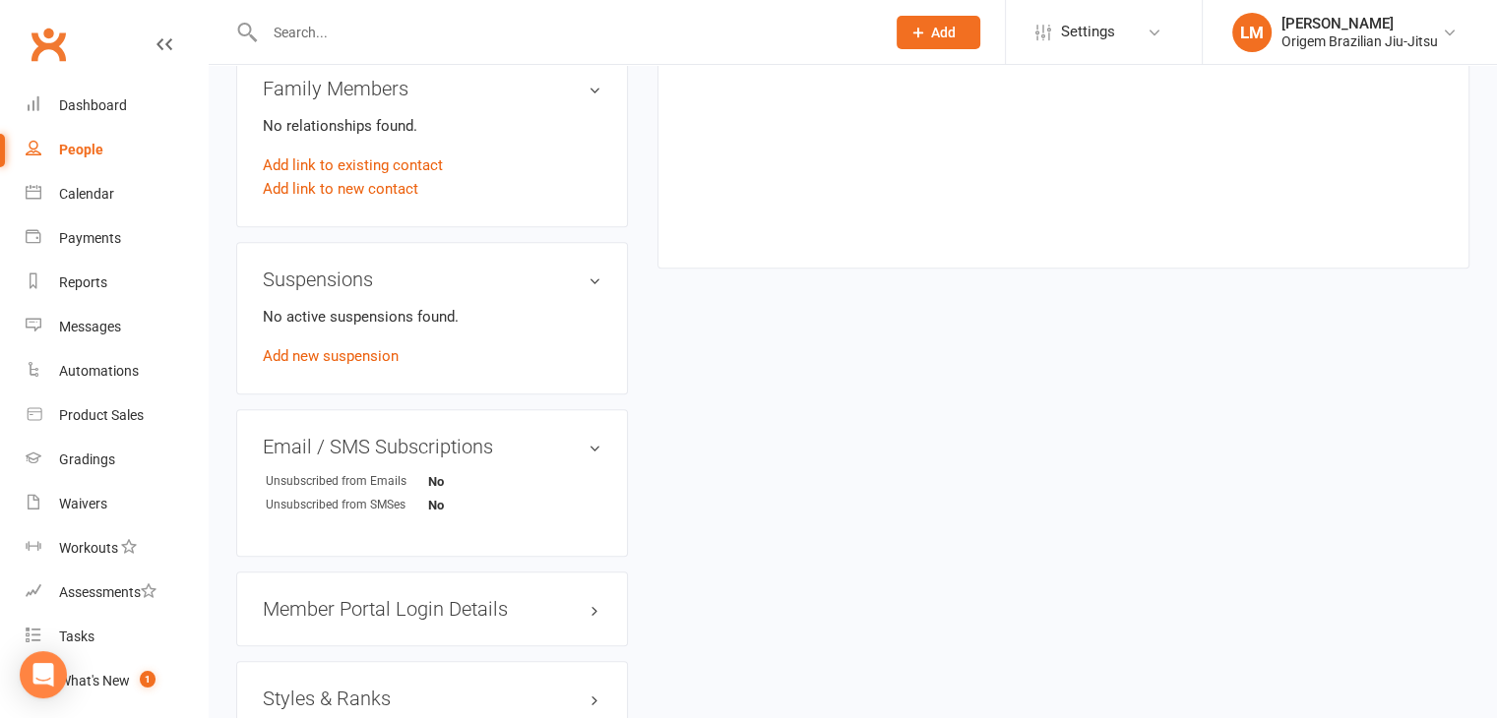
scroll to position [1082, 0]
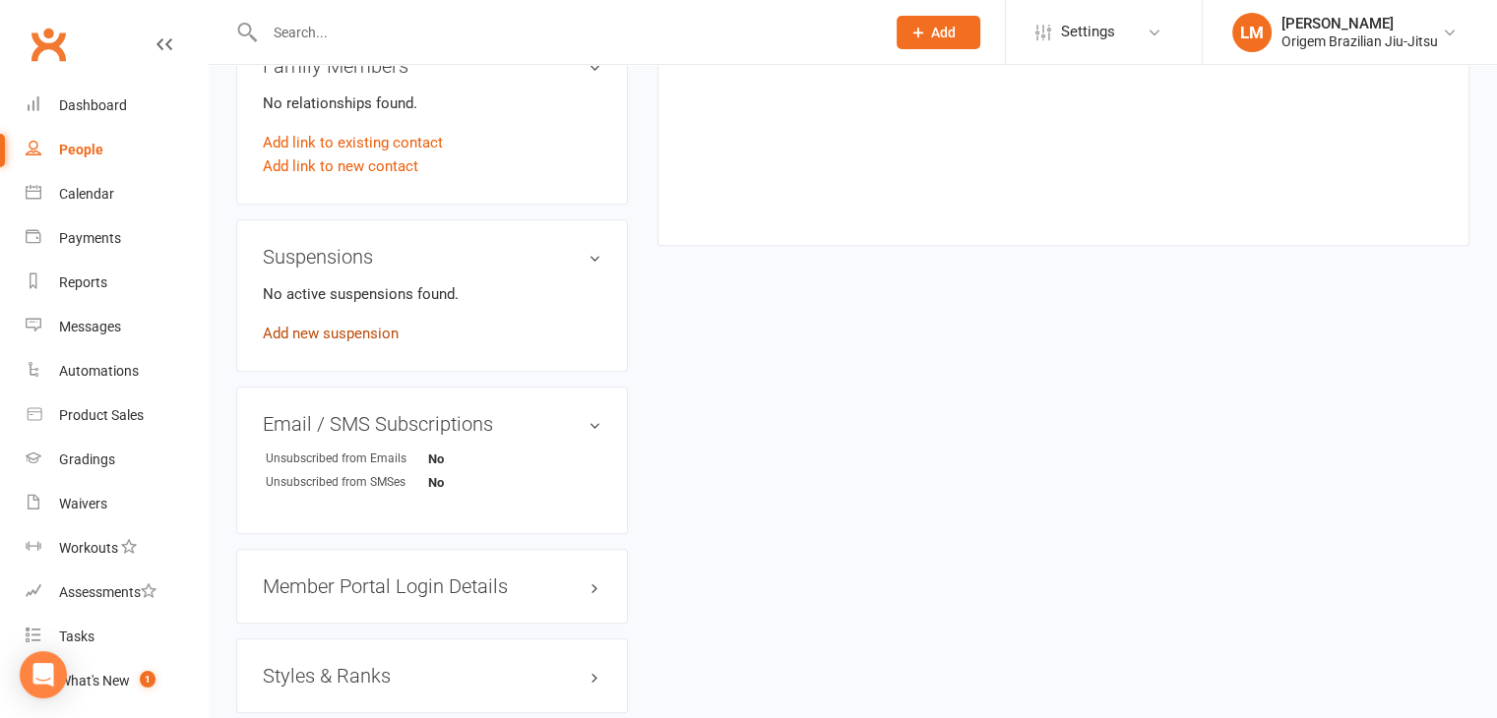
click at [362, 333] on link "Add new suspension" at bounding box center [331, 334] width 136 height 18
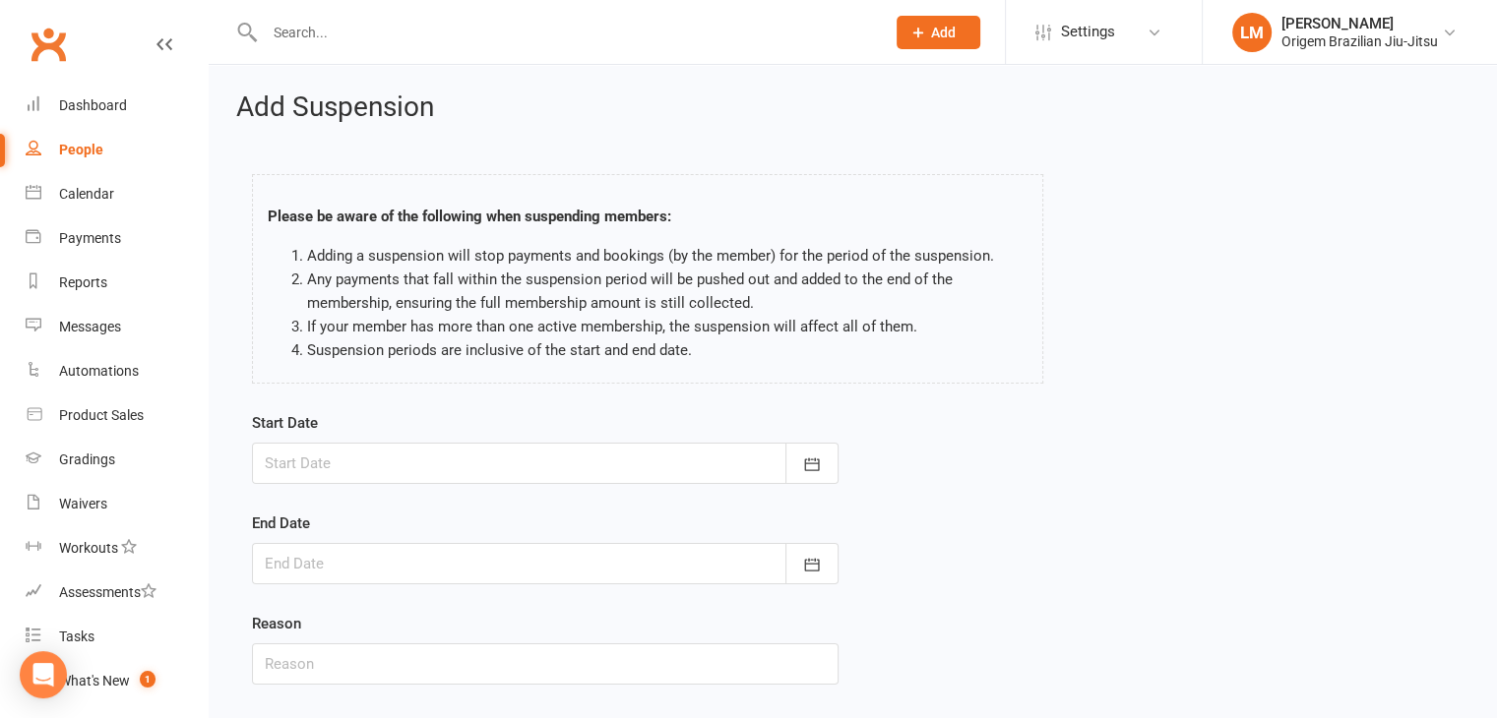
click at [457, 463] on div at bounding box center [545, 463] width 586 height 41
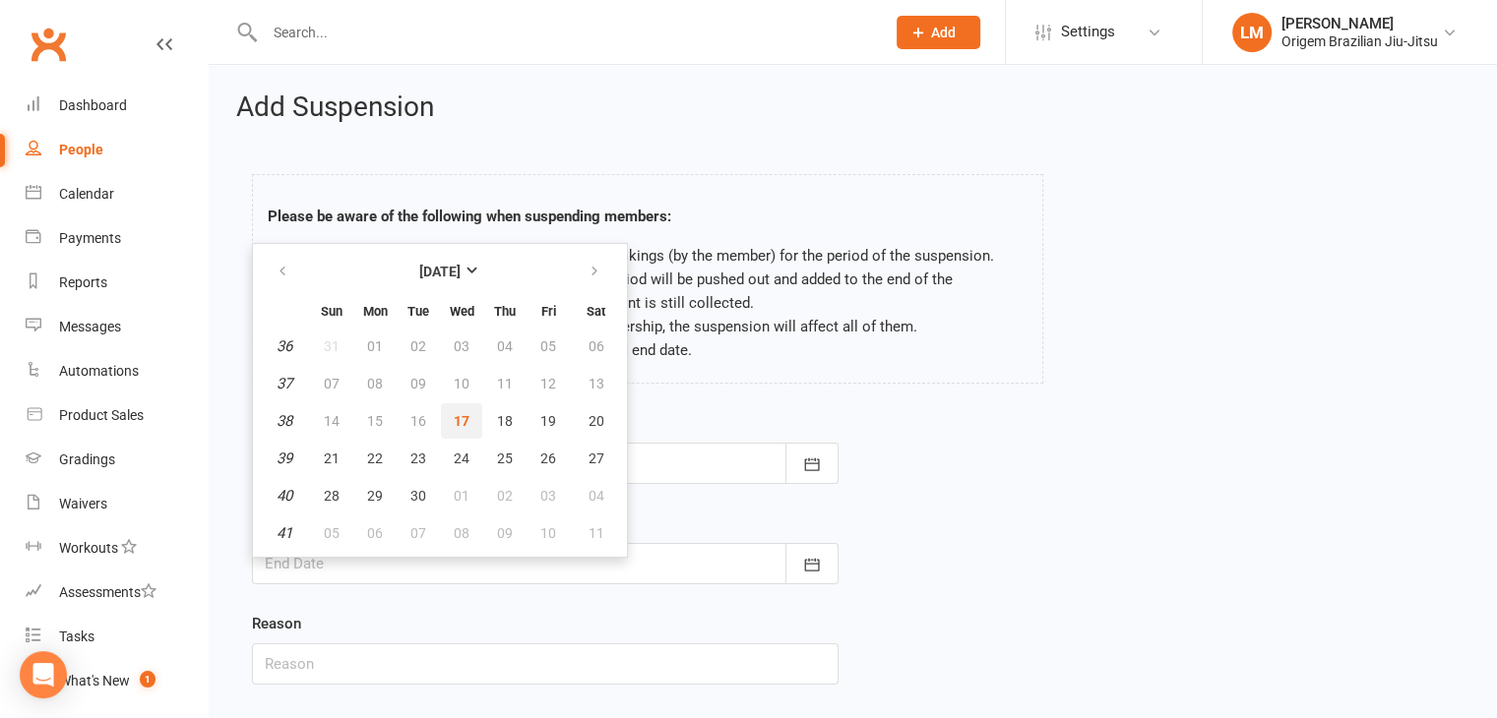
click at [457, 418] on span "17" at bounding box center [462, 421] width 16 height 16
type input "[DATE]"
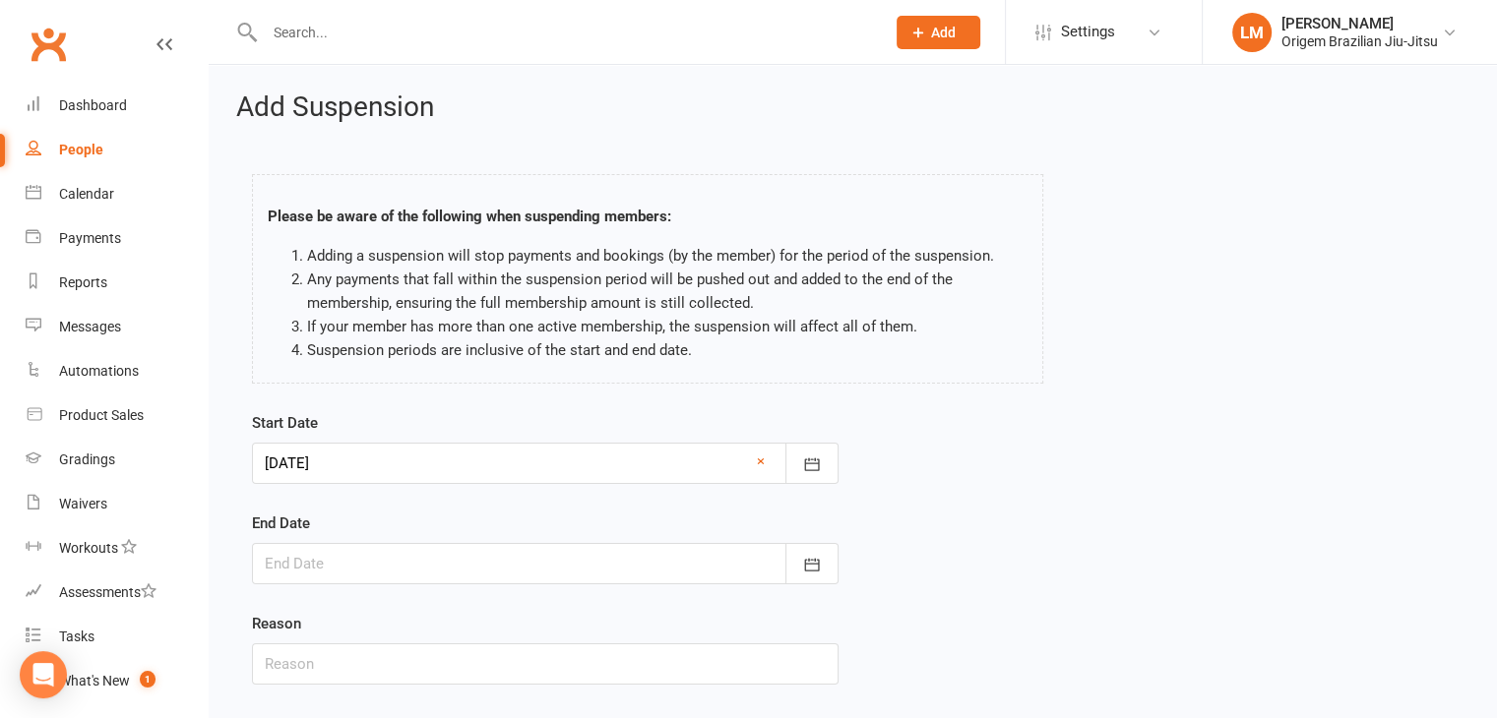
click at [524, 568] on div at bounding box center [545, 563] width 586 height 41
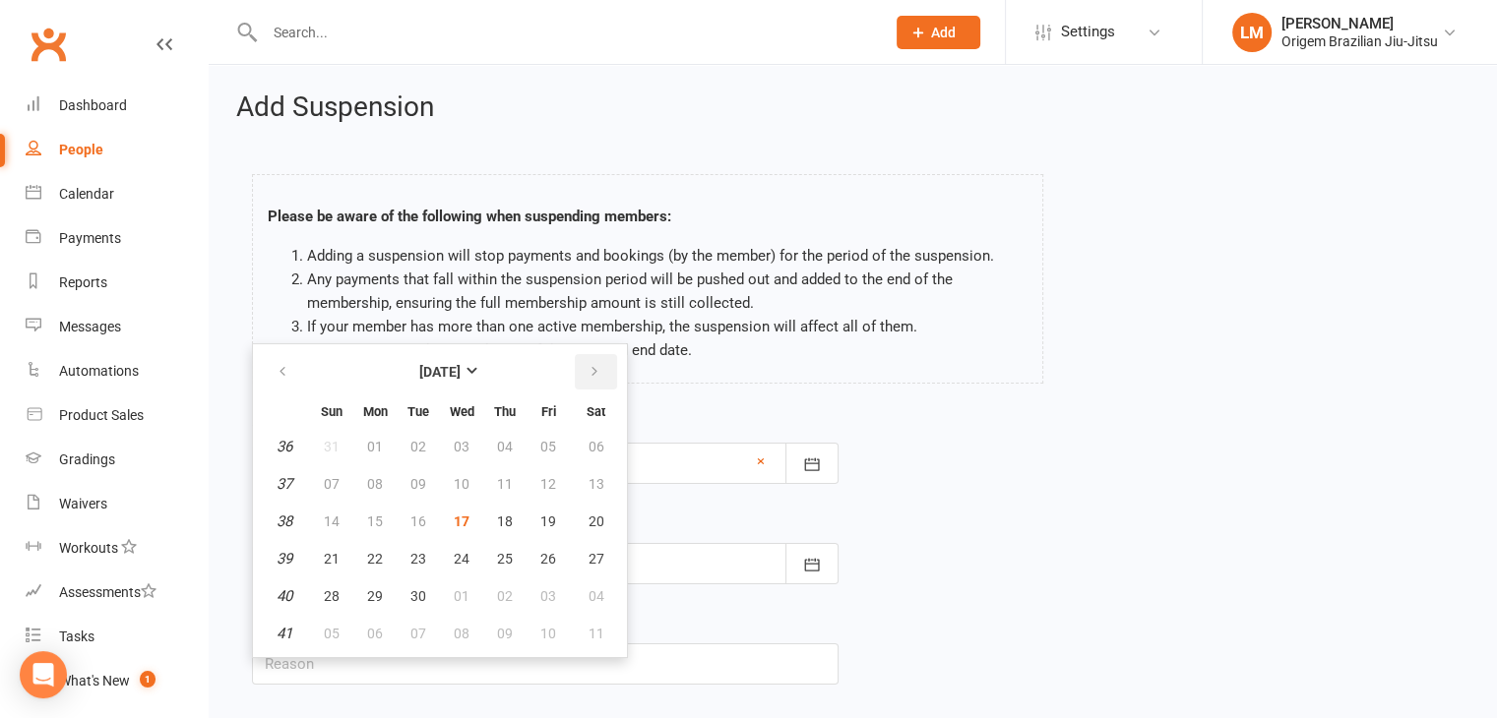
click at [587, 364] on icon "button" at bounding box center [594, 372] width 14 height 16
click at [581, 375] on button "button" at bounding box center [596, 371] width 42 height 35
click at [461, 516] on span "17" at bounding box center [462, 522] width 16 height 16
type input "[DATE]"
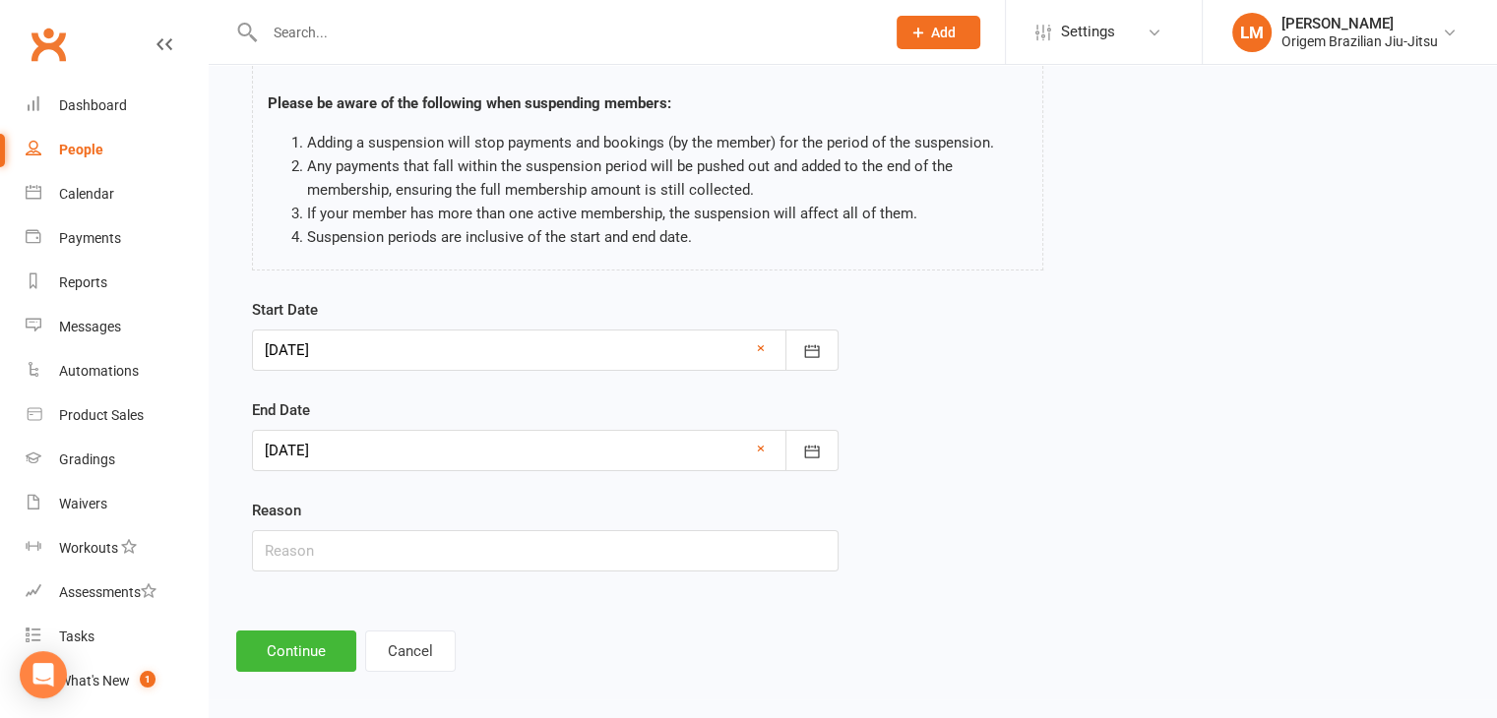
scroll to position [121, 0]
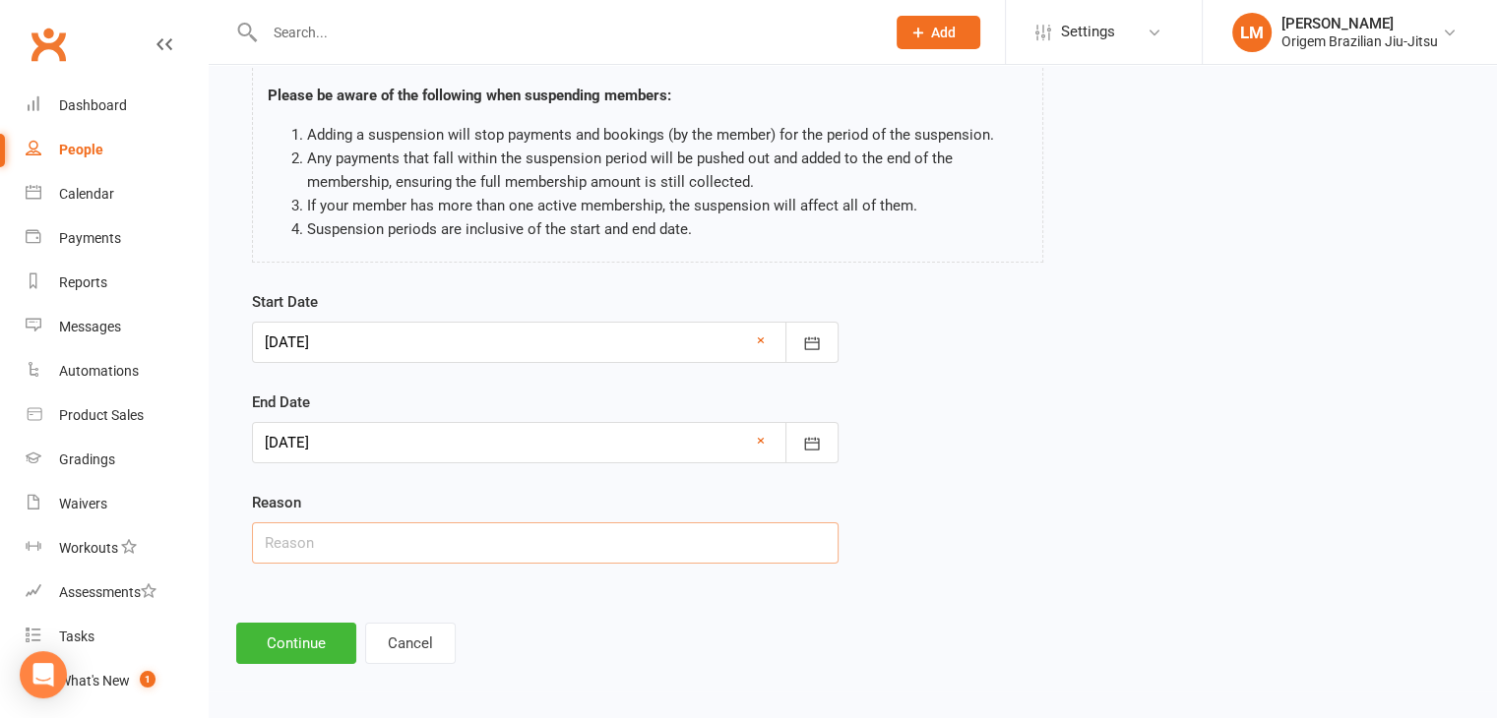
click at [476, 522] on input "text" at bounding box center [545, 542] width 586 height 41
type input "Injury"
click at [323, 635] on button "Continue" at bounding box center [296, 643] width 120 height 41
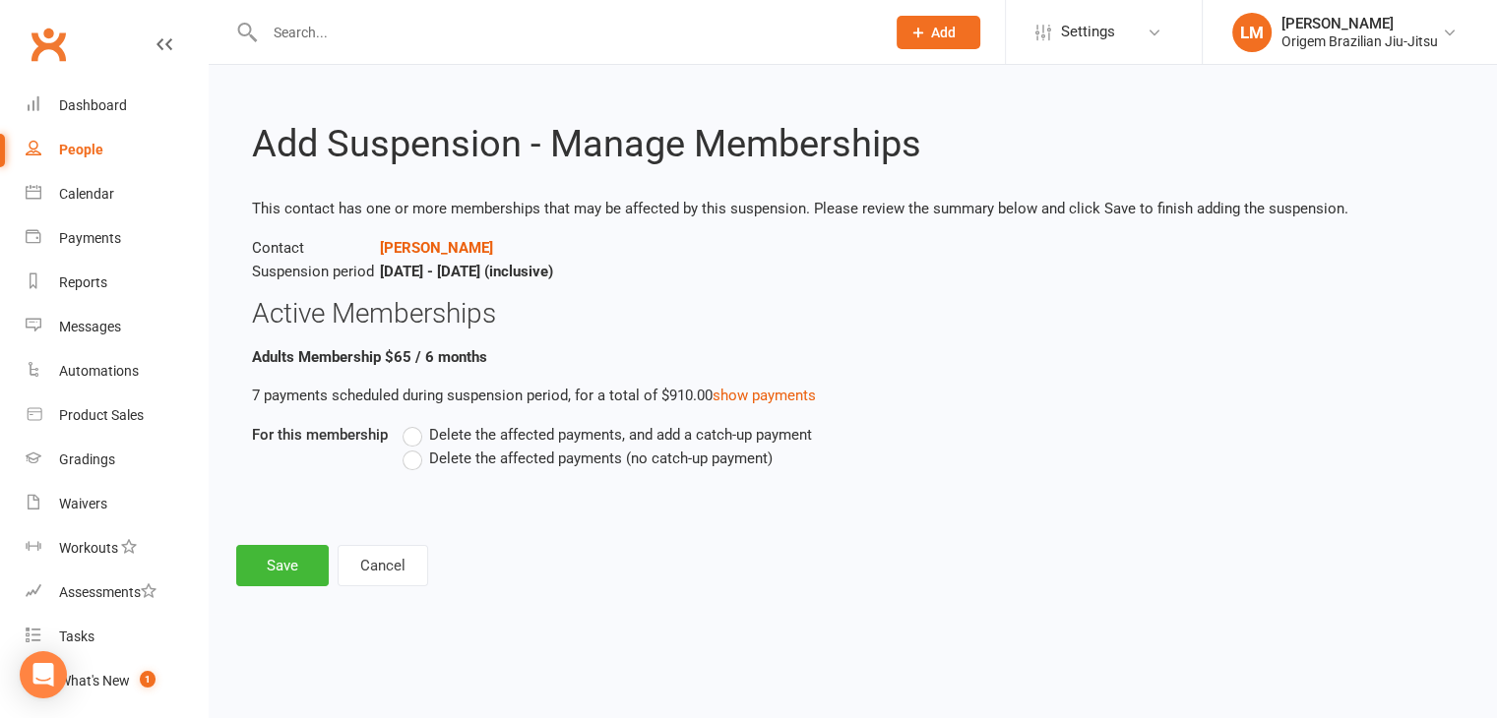
scroll to position [0, 0]
click at [407, 454] on label "Delete the affected payments (no catch-up payment)" at bounding box center [587, 459] width 370 height 24
click at [407, 447] on input "Delete the affected payments (no catch-up payment)" at bounding box center [408, 447] width 13 height 0
click at [300, 568] on button "Save" at bounding box center [282, 565] width 92 height 41
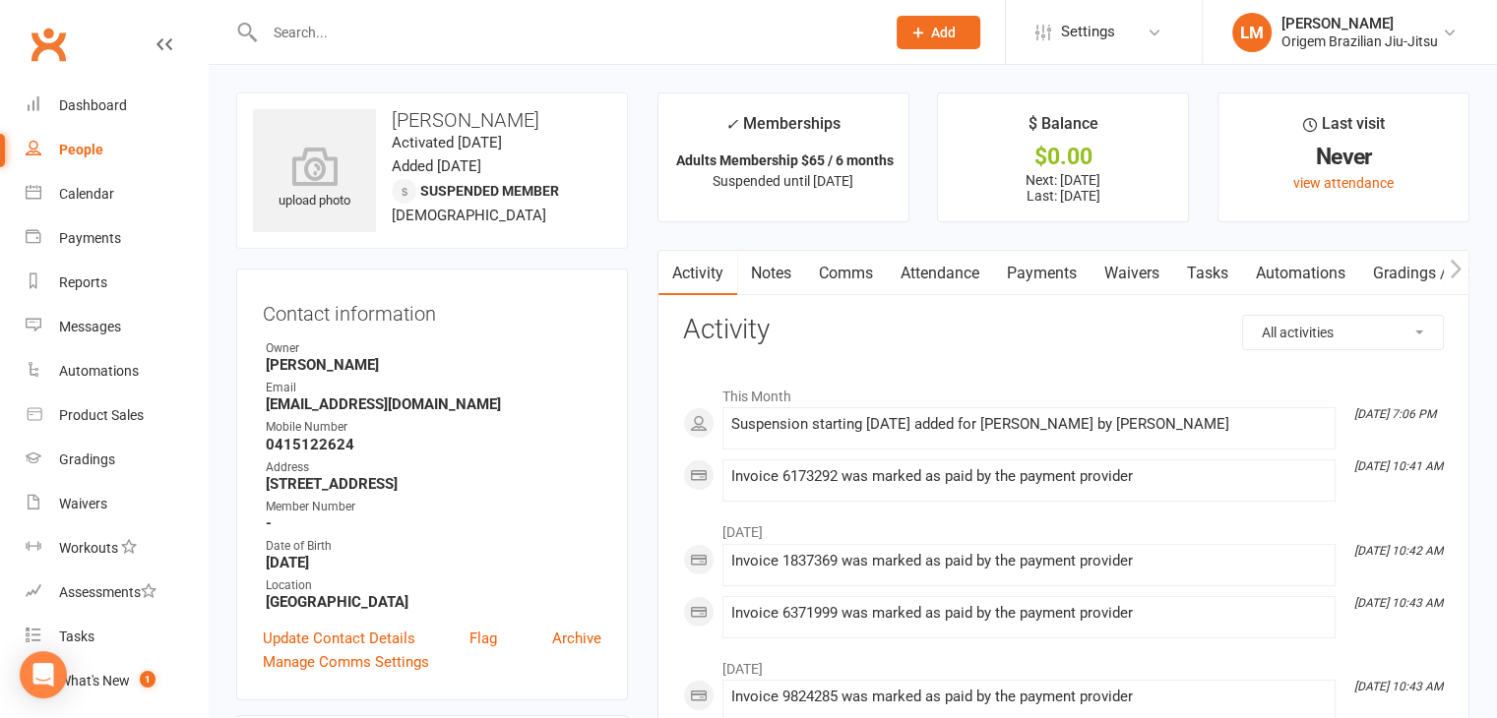
click at [401, 43] on input "text" at bounding box center [565, 33] width 612 height 28
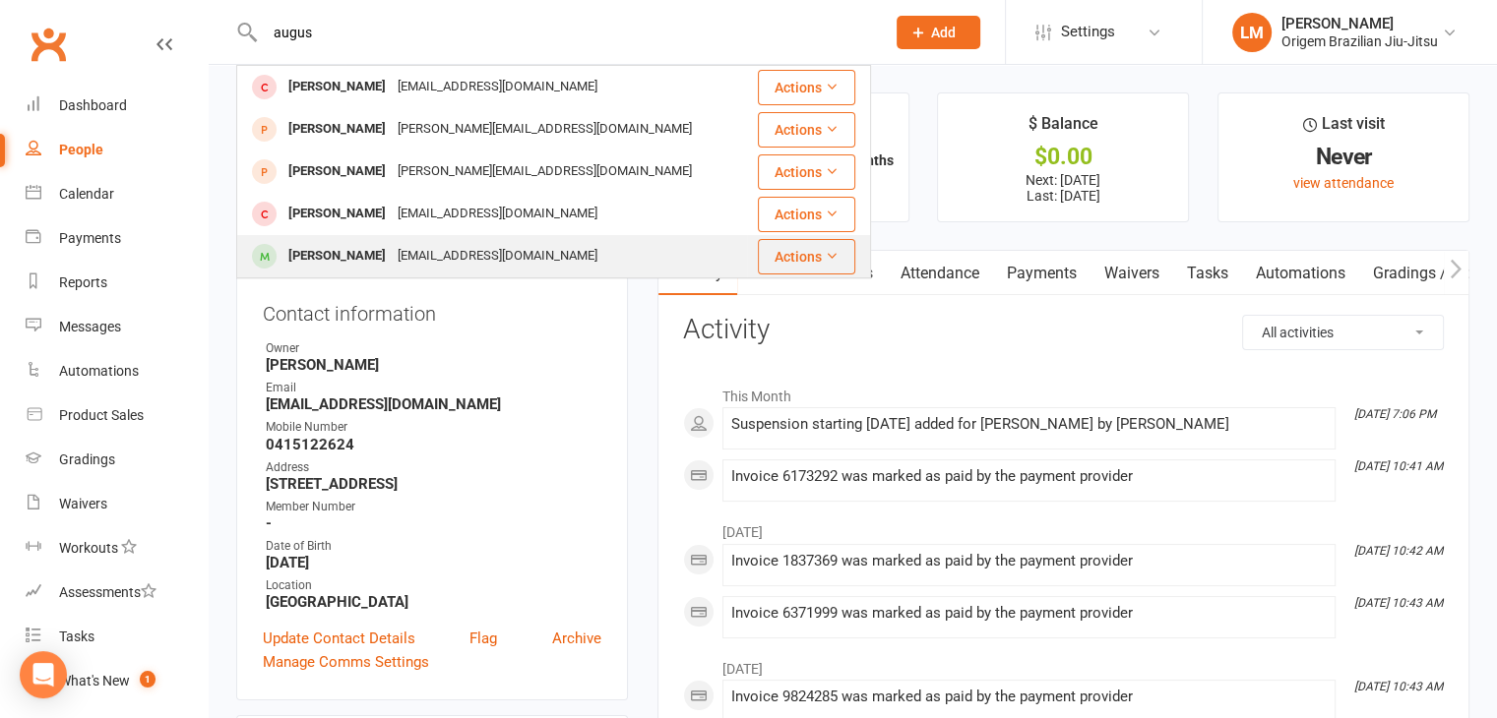
type input "augus"
click at [392, 250] on div "[EMAIL_ADDRESS][DOMAIN_NAME]" at bounding box center [498, 256] width 212 height 29
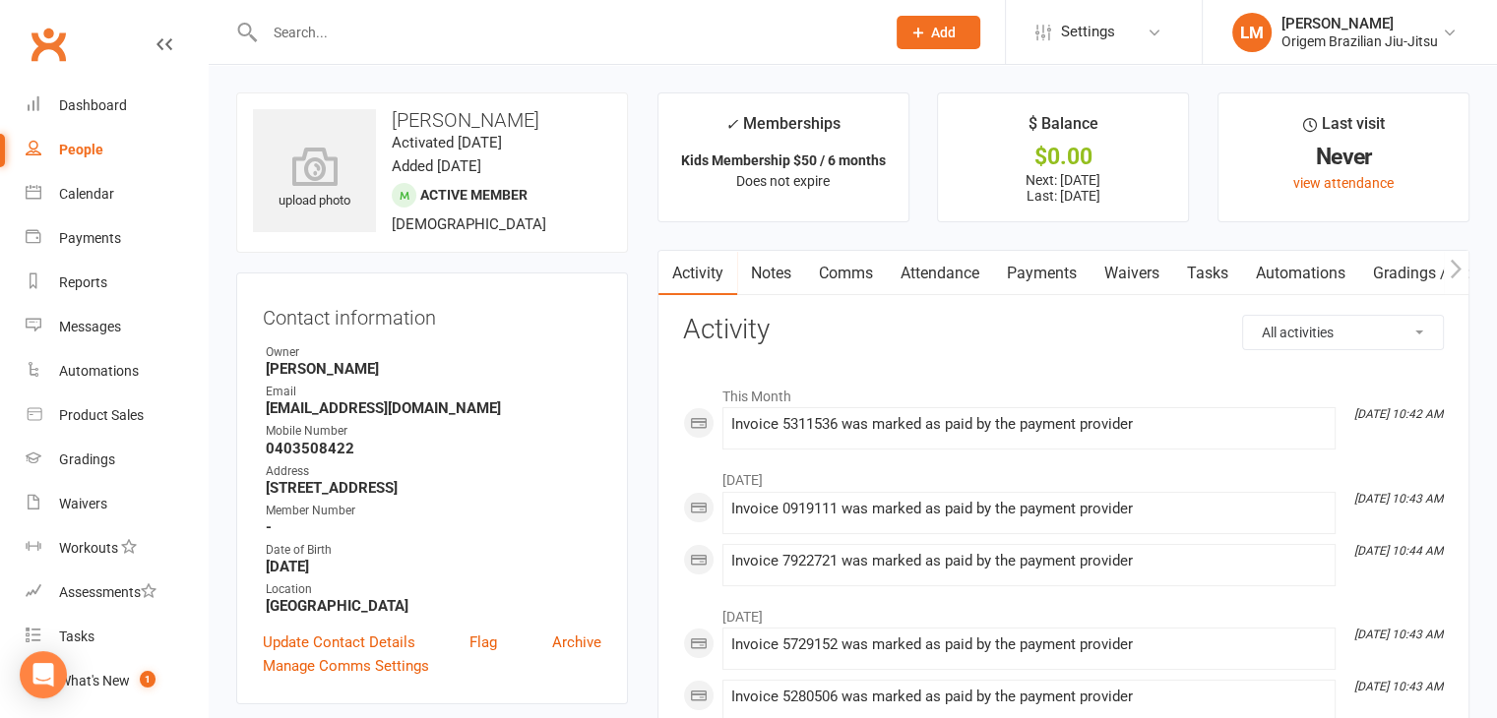
click at [1037, 272] on link "Payments" at bounding box center [1041, 273] width 97 height 45
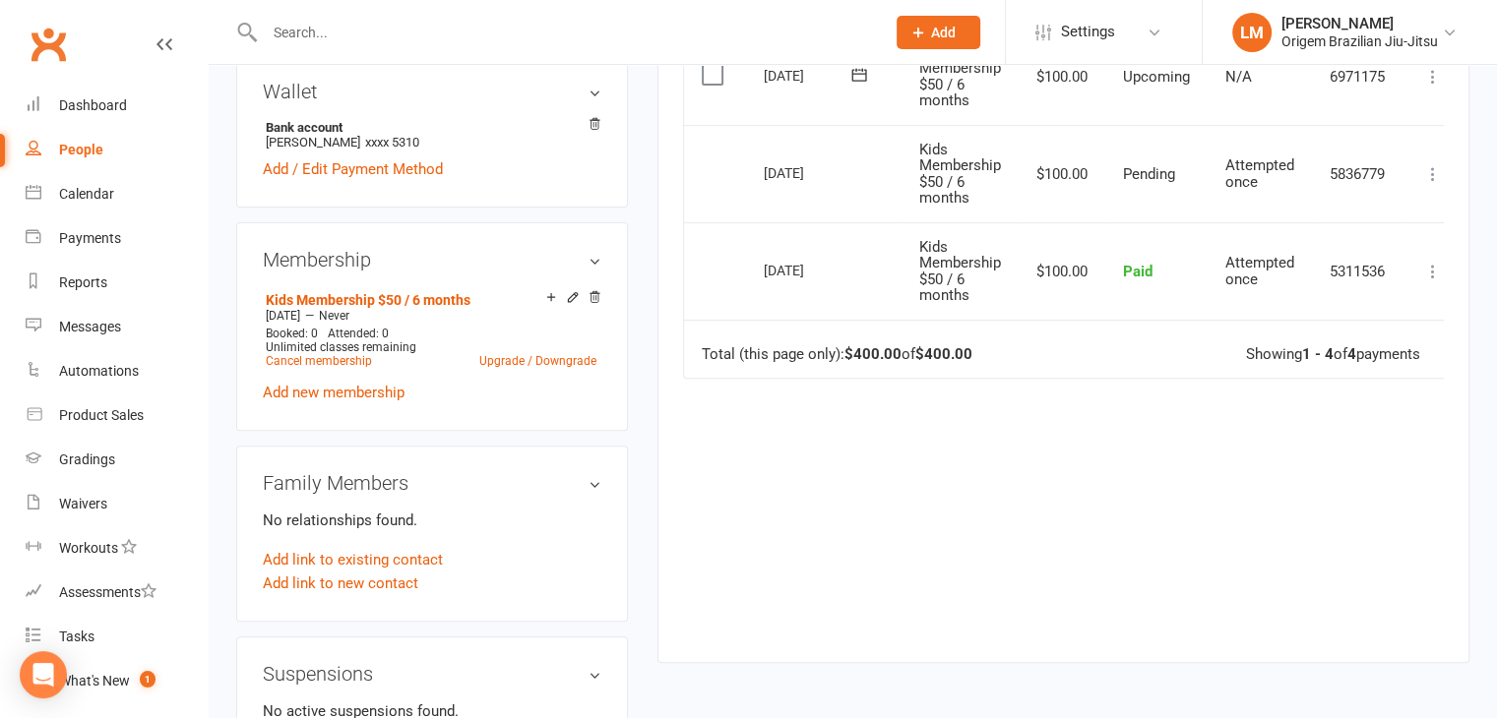
scroll to position [787, 0]
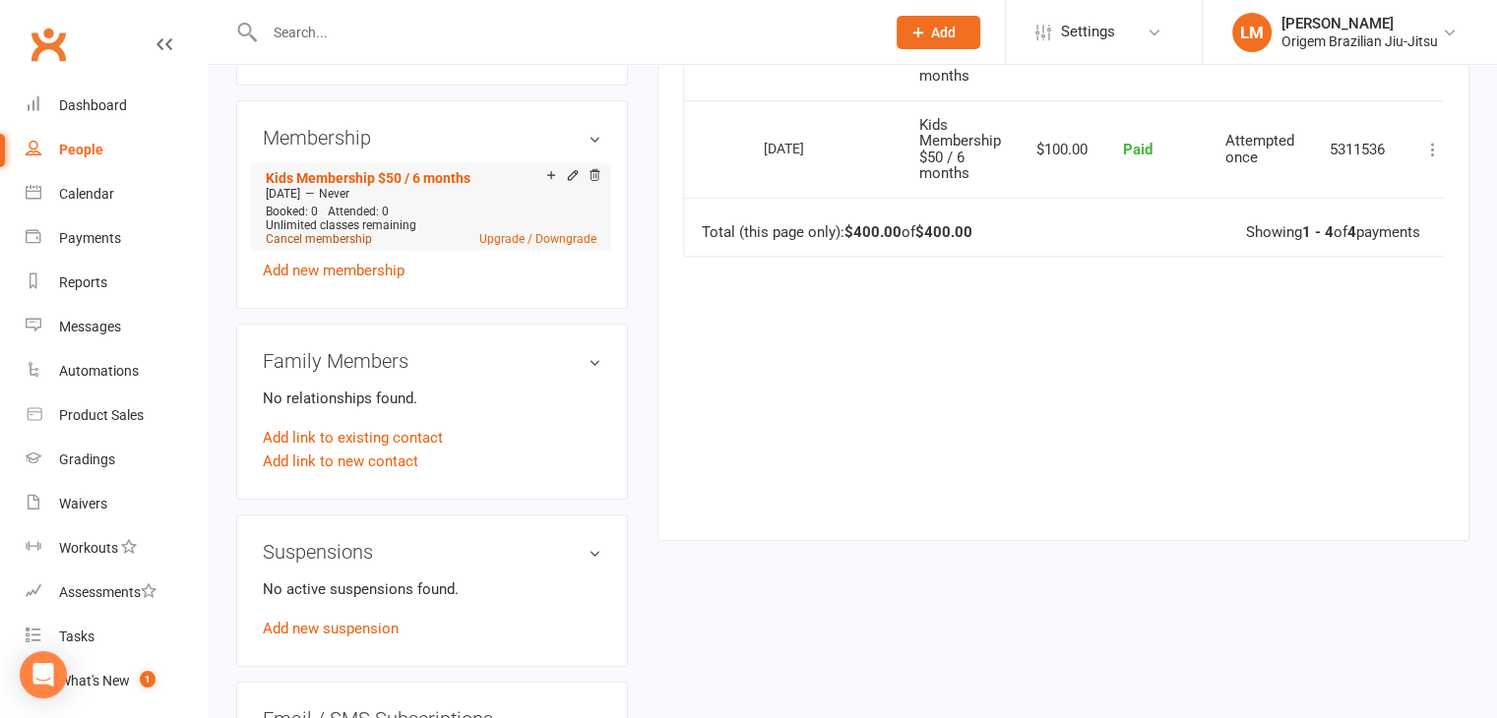
click at [348, 243] on link "Cancel membership" at bounding box center [319, 239] width 106 height 14
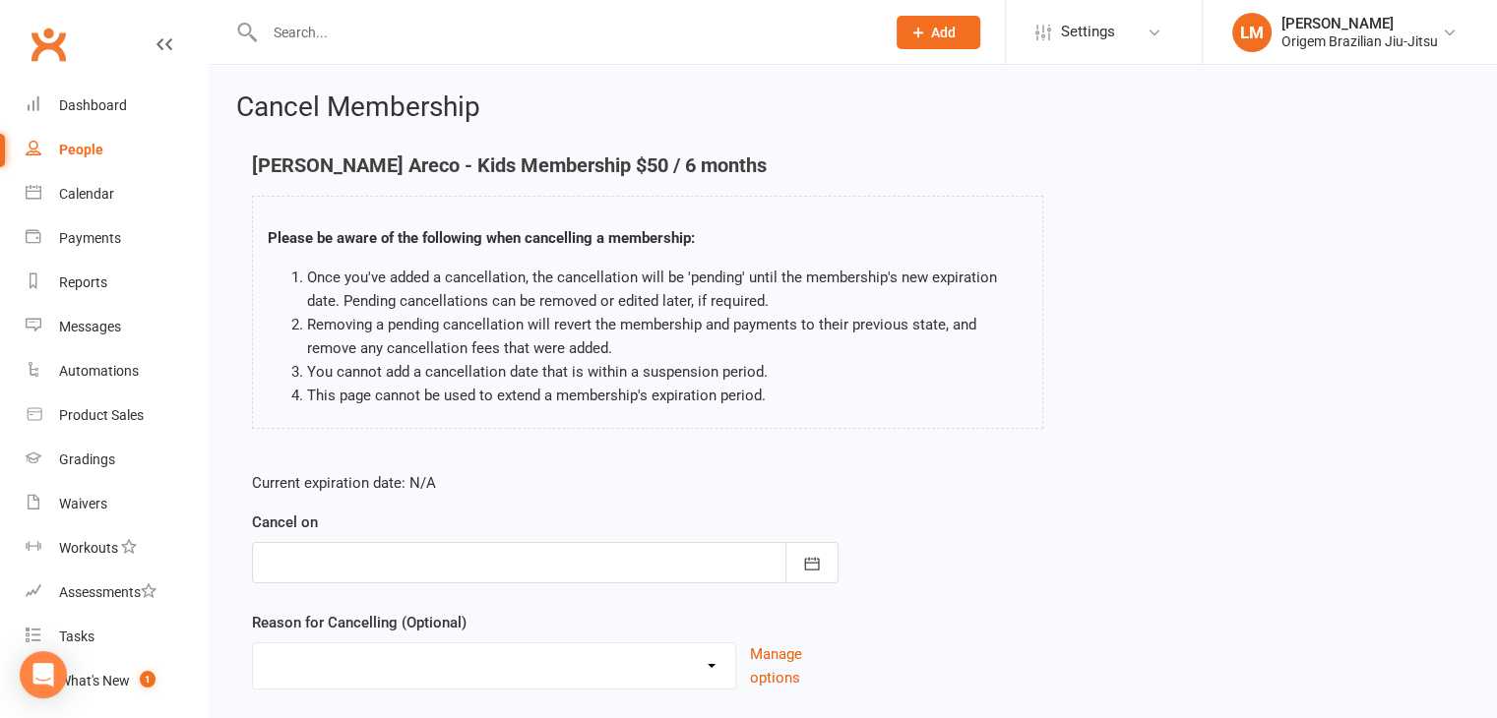
click at [1034, 417] on div "Please be aware of the following when cancelling a membership: Once you've adde…" at bounding box center [647, 312] width 791 height 233
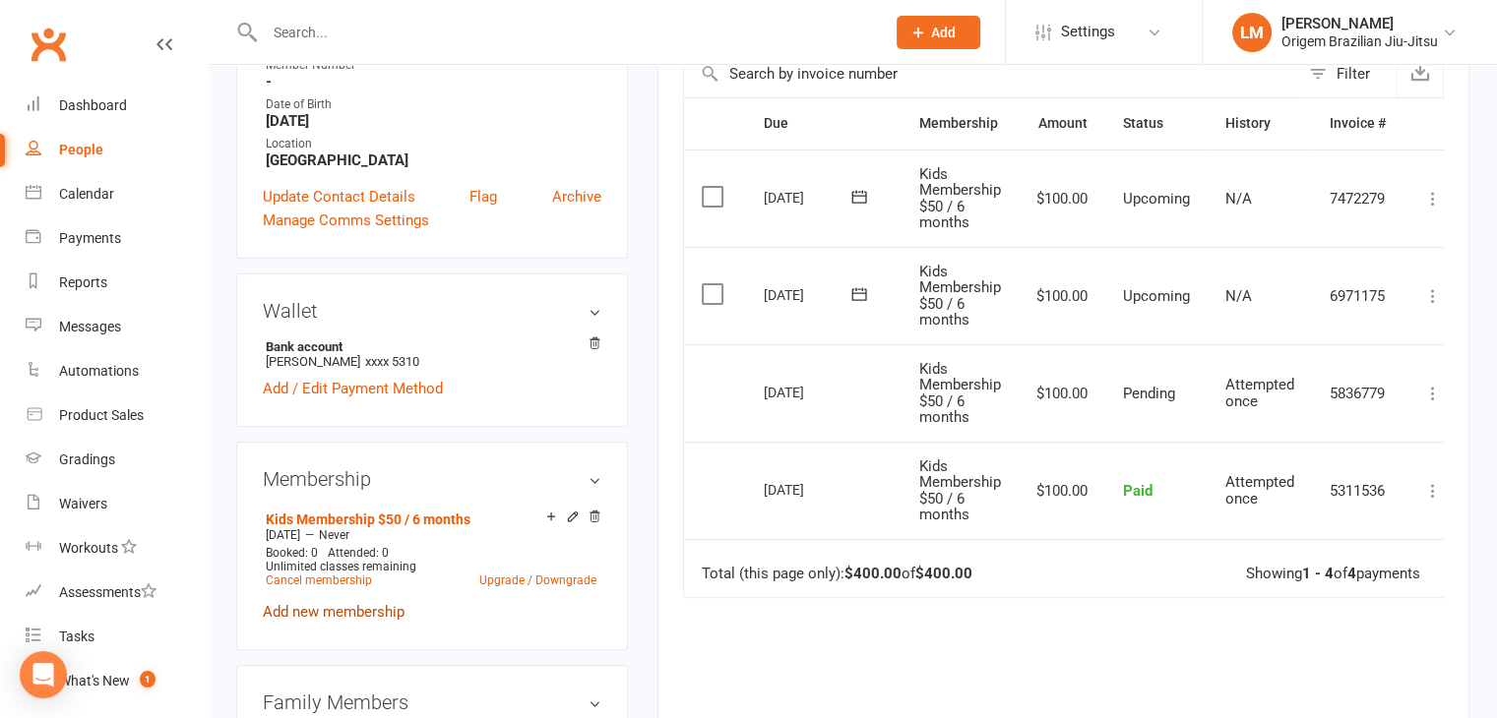
scroll to position [492, 0]
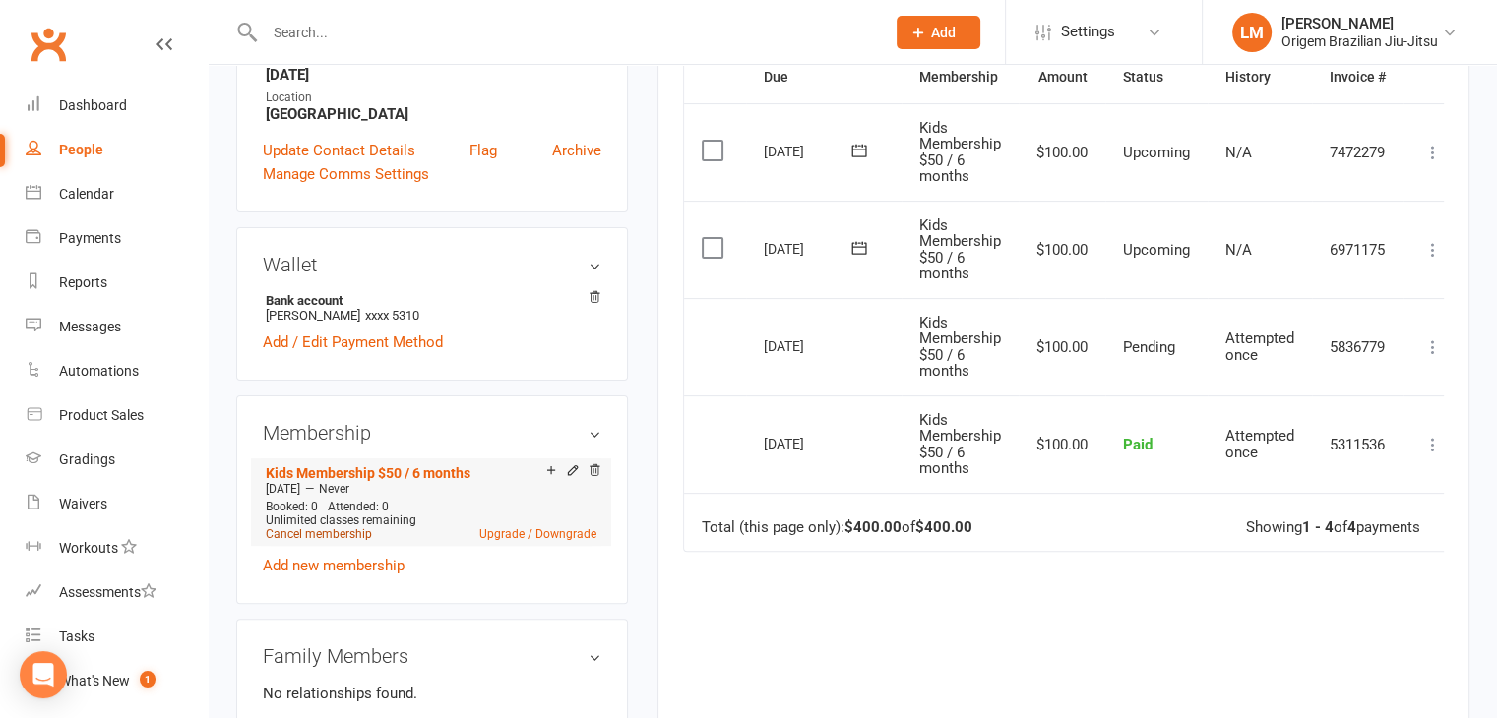
click at [338, 538] on link "Cancel membership" at bounding box center [319, 534] width 106 height 14
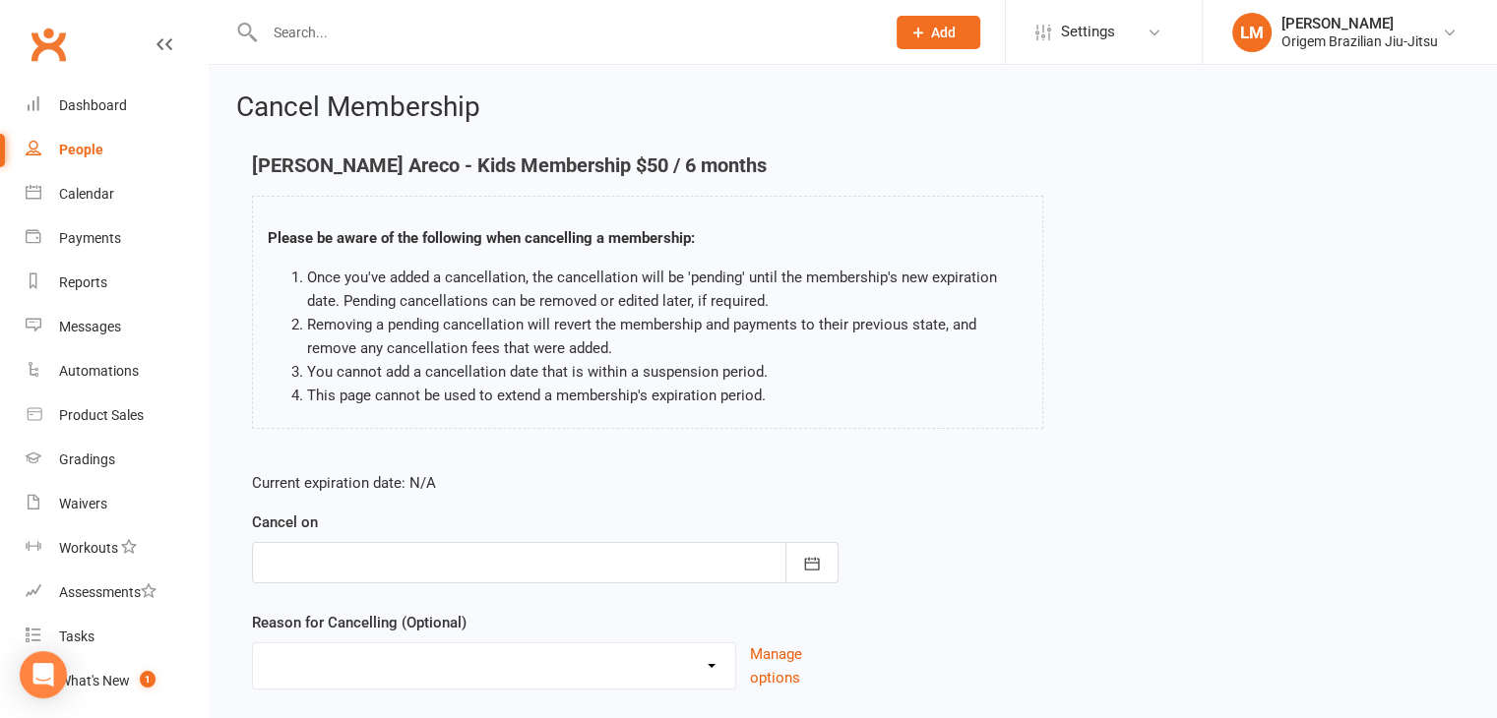
click at [473, 547] on div at bounding box center [545, 562] width 586 height 41
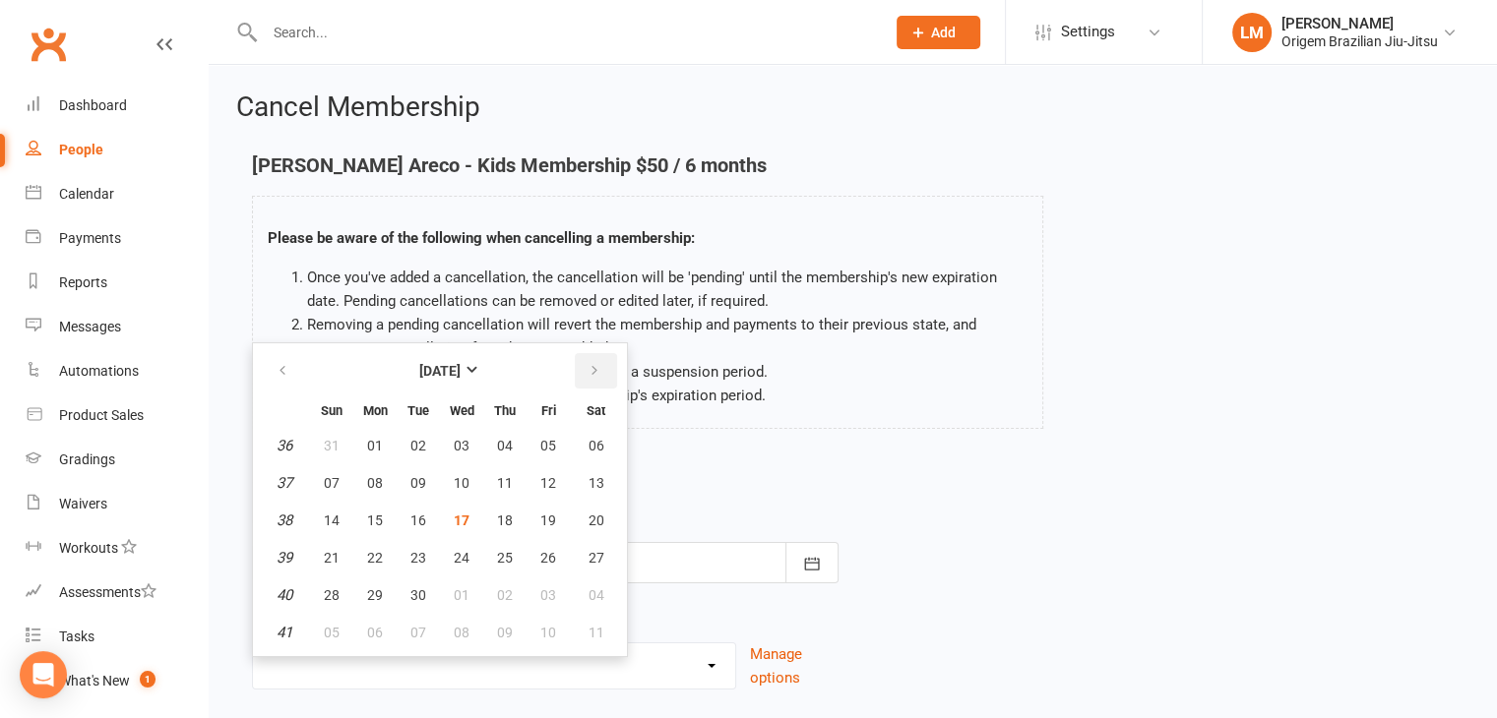
click at [587, 366] on icon "button" at bounding box center [594, 371] width 14 height 16
click at [443, 449] on button "01" at bounding box center [461, 445] width 41 height 35
type input "[DATE]"
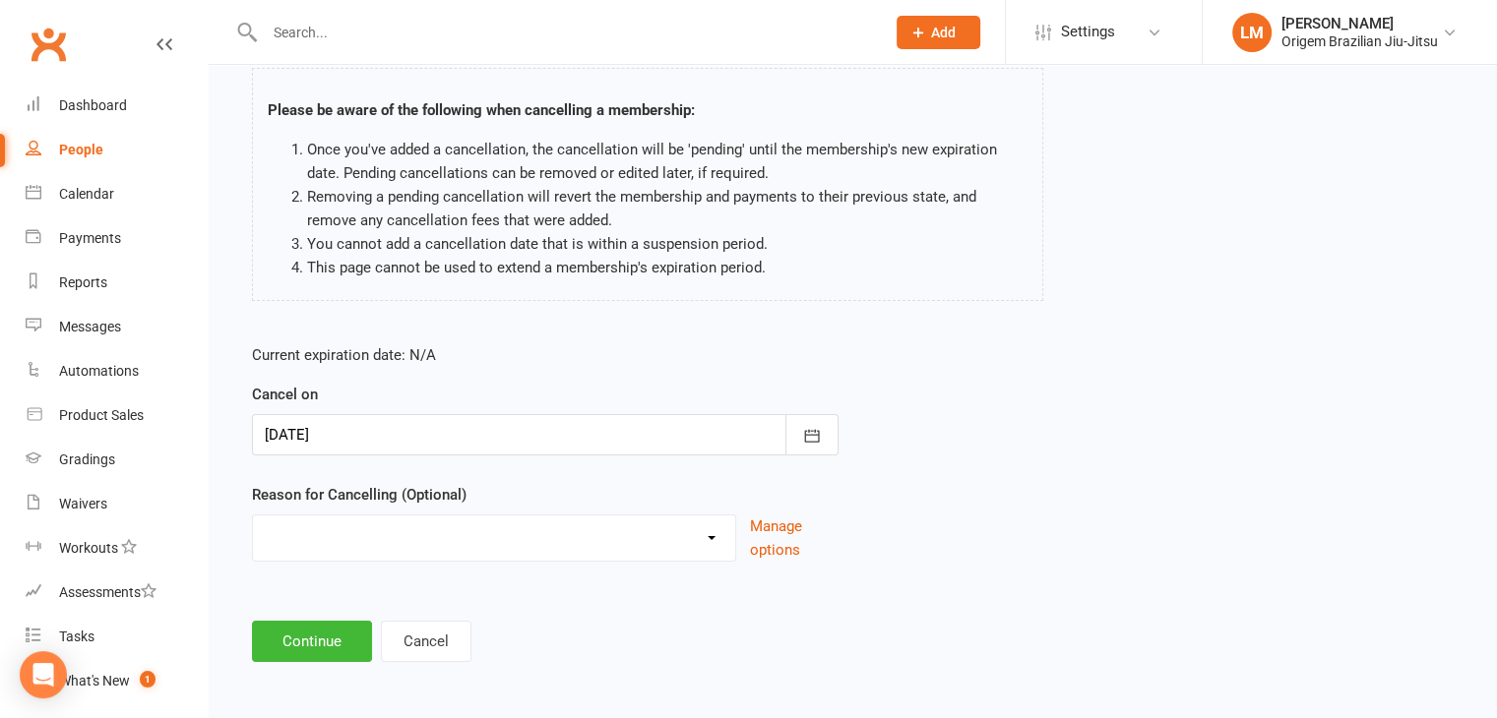
scroll to position [130, 0]
click at [464, 528] on select "Holiday Injury Other reason" at bounding box center [494, 533] width 482 height 39
select select "1"
click at [253, 514] on select "Holiday Injury Other reason" at bounding box center [494, 533] width 482 height 39
click at [340, 648] on button "Continue" at bounding box center [312, 639] width 120 height 41
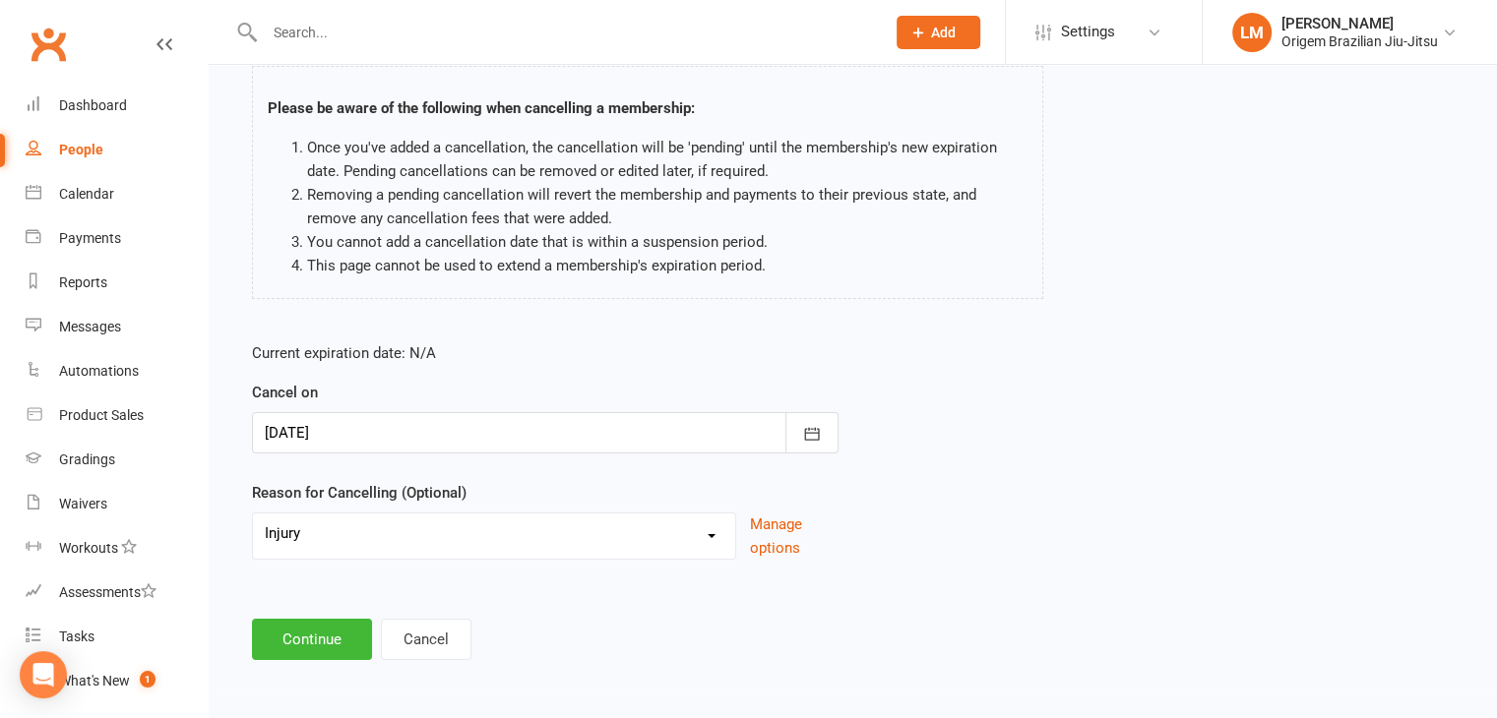
scroll to position [0, 0]
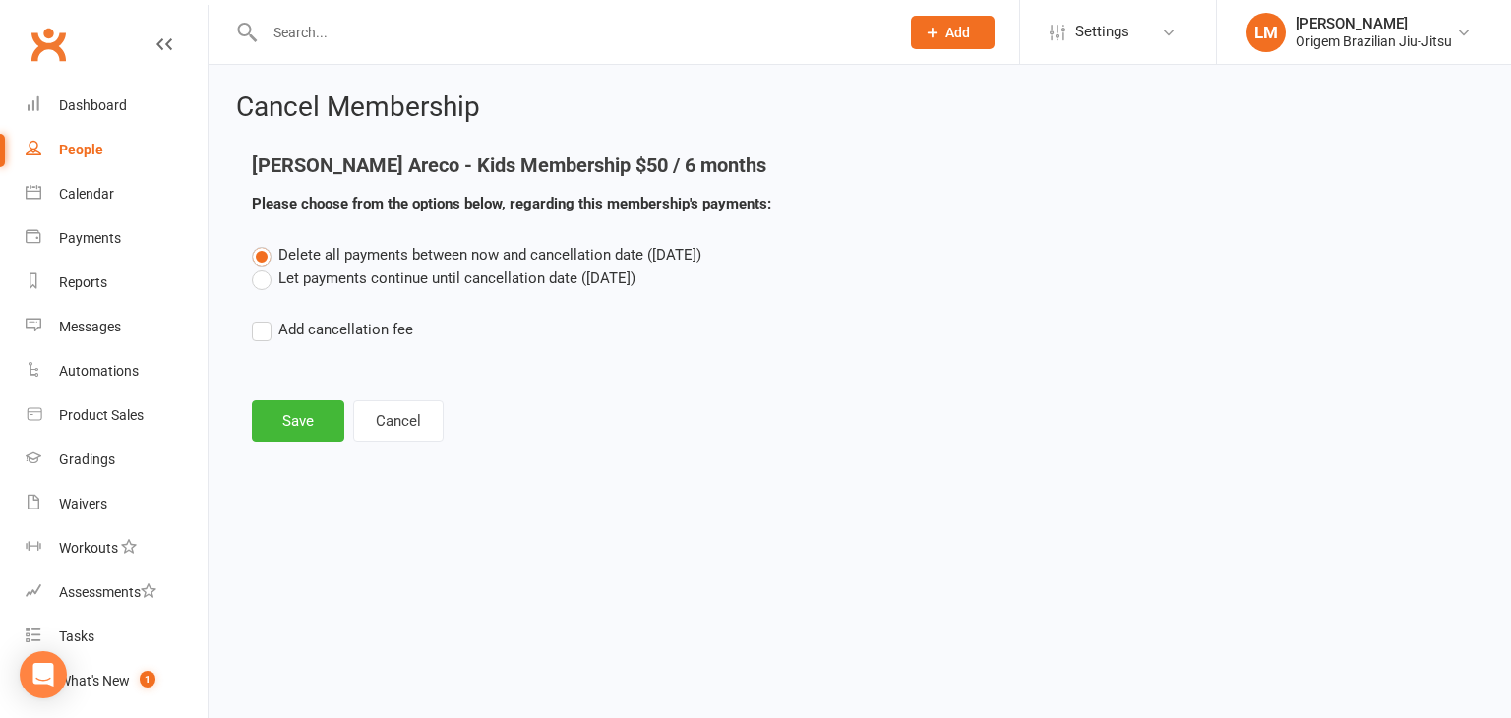
click at [276, 280] on label "Let payments continue until cancellation date ([DATE])" at bounding box center [444, 279] width 384 height 24
click at [265, 267] on input "Let payments continue until cancellation date ([DATE])" at bounding box center [258, 267] width 13 height 0
click at [295, 444] on div "Cancel Membership [PERSON_NAME] Areco - Kids Membership $50 / 6 months Please c…" at bounding box center [860, 269] width 1303 height 408
click at [295, 426] on button "Save" at bounding box center [298, 420] width 92 height 41
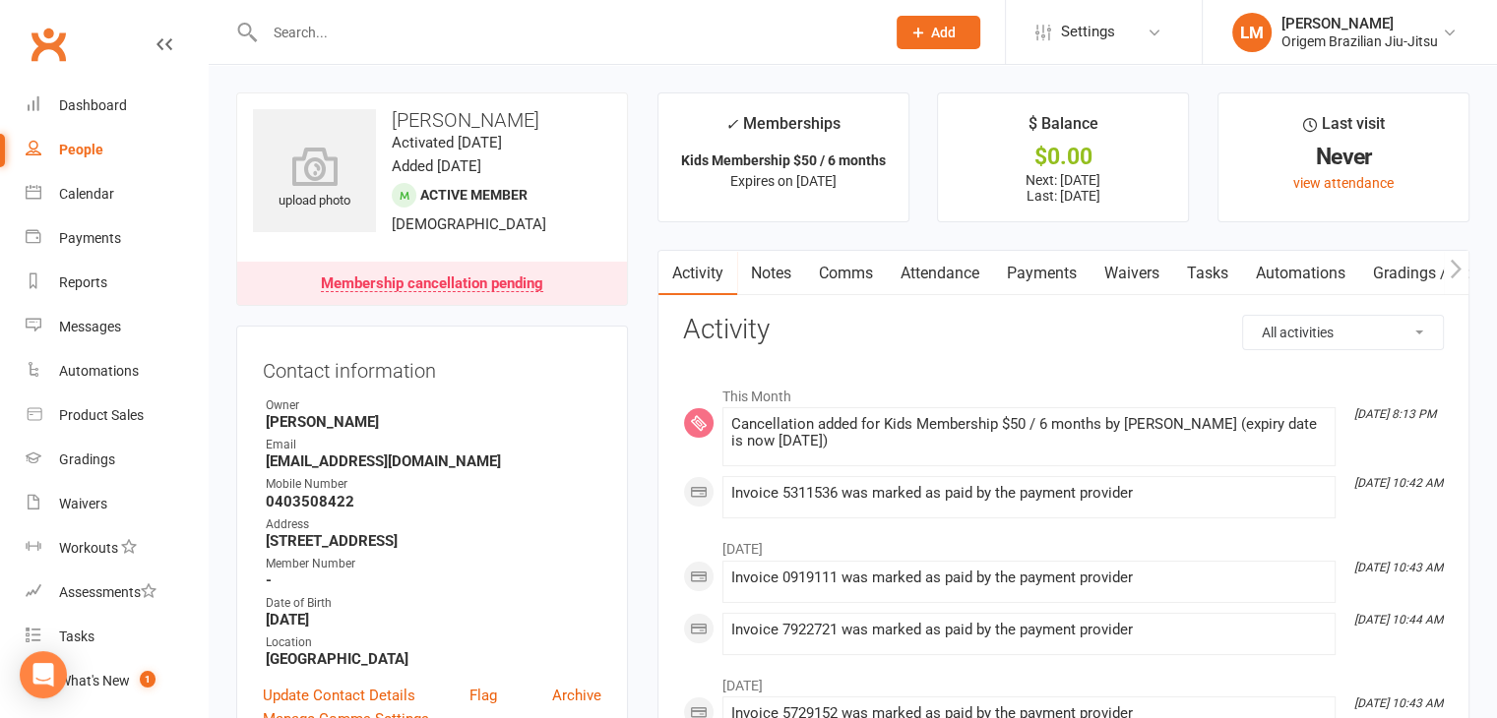
click at [312, 23] on input "text" at bounding box center [565, 33] width 612 height 28
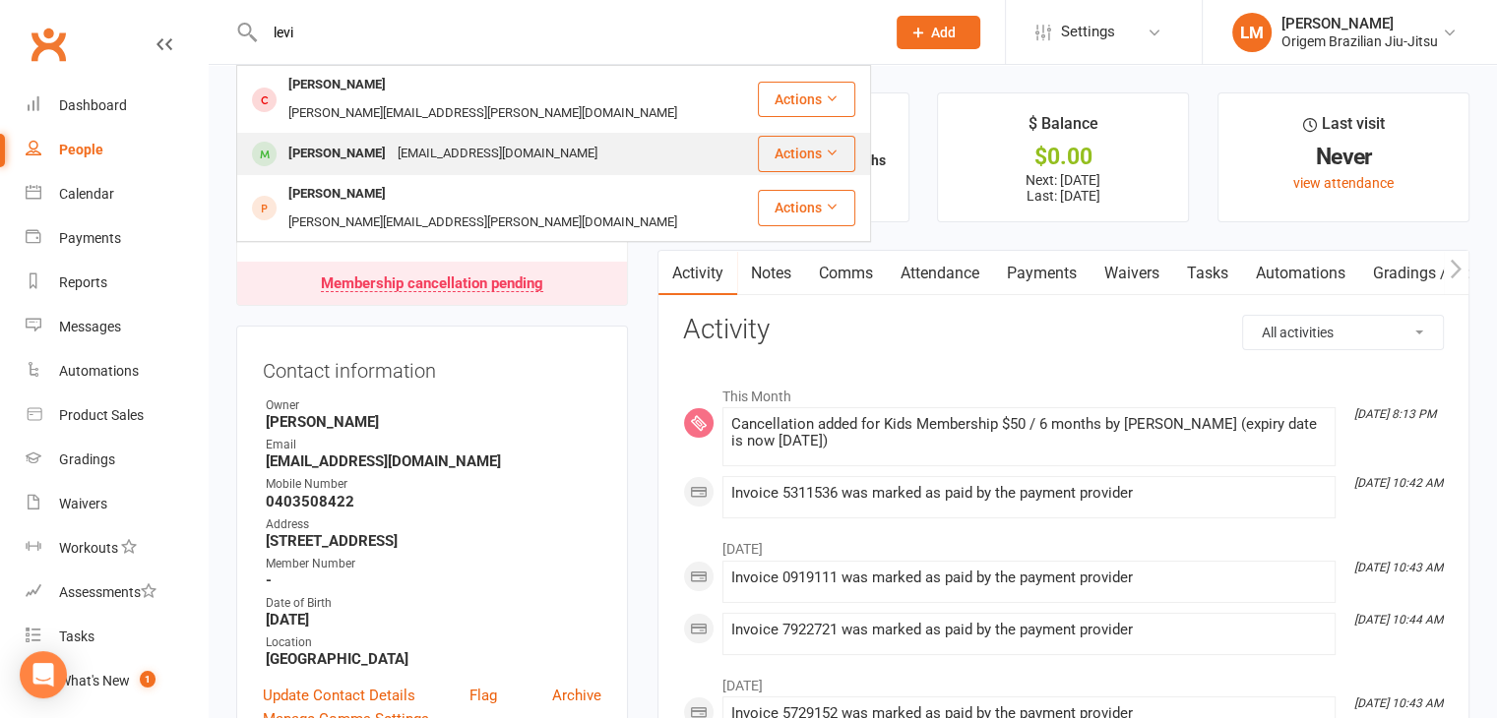
type input "levi"
click at [392, 140] on div "[EMAIL_ADDRESS][DOMAIN_NAME]" at bounding box center [498, 154] width 212 height 29
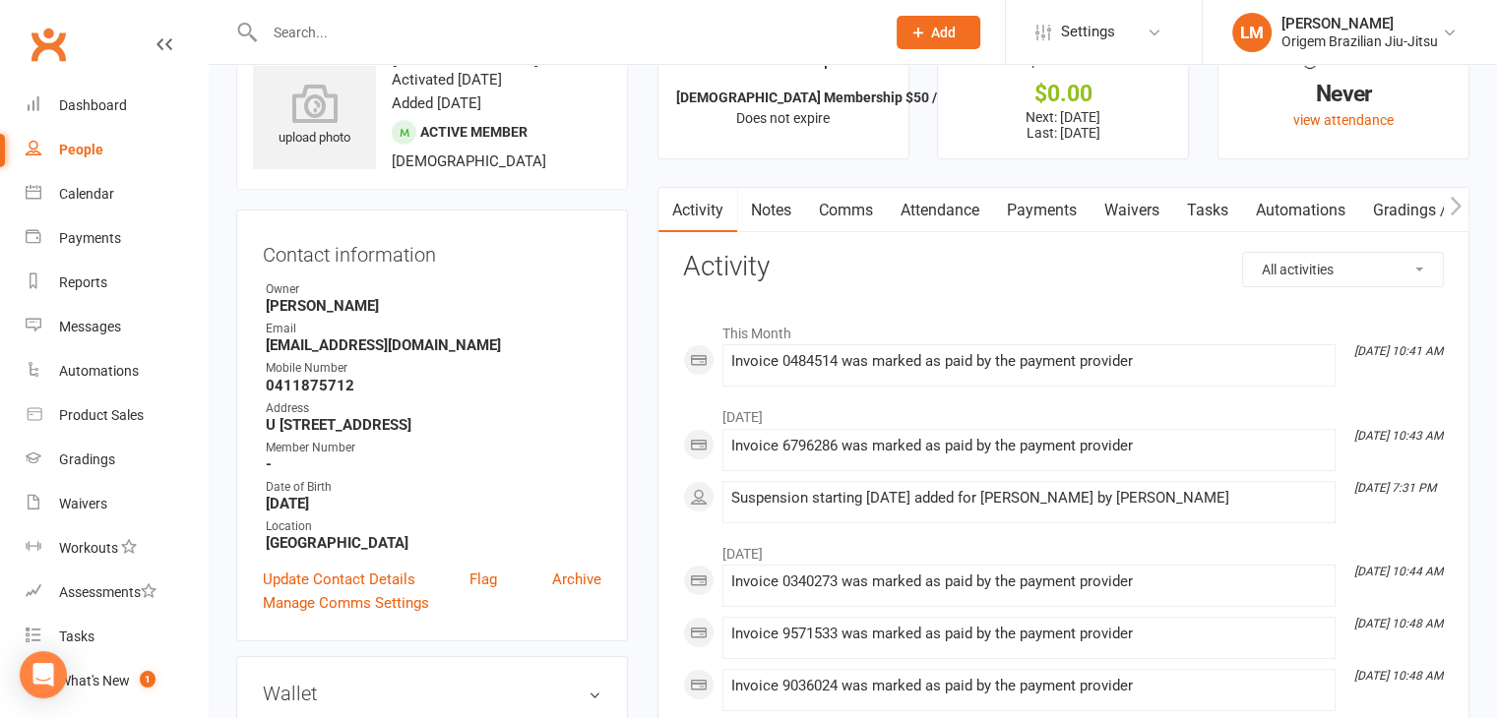
scroll to position [98, 0]
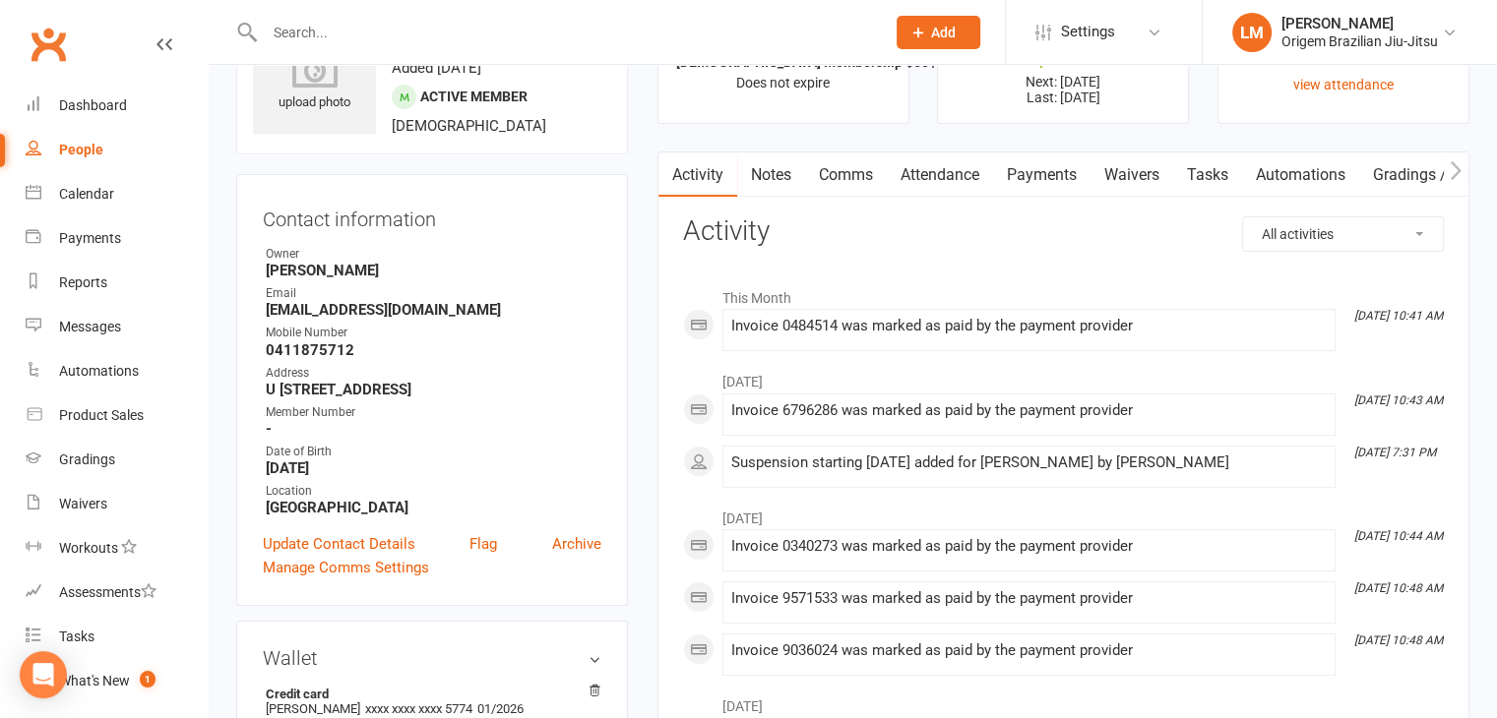
click at [1030, 157] on link "Payments" at bounding box center [1041, 175] width 97 height 45
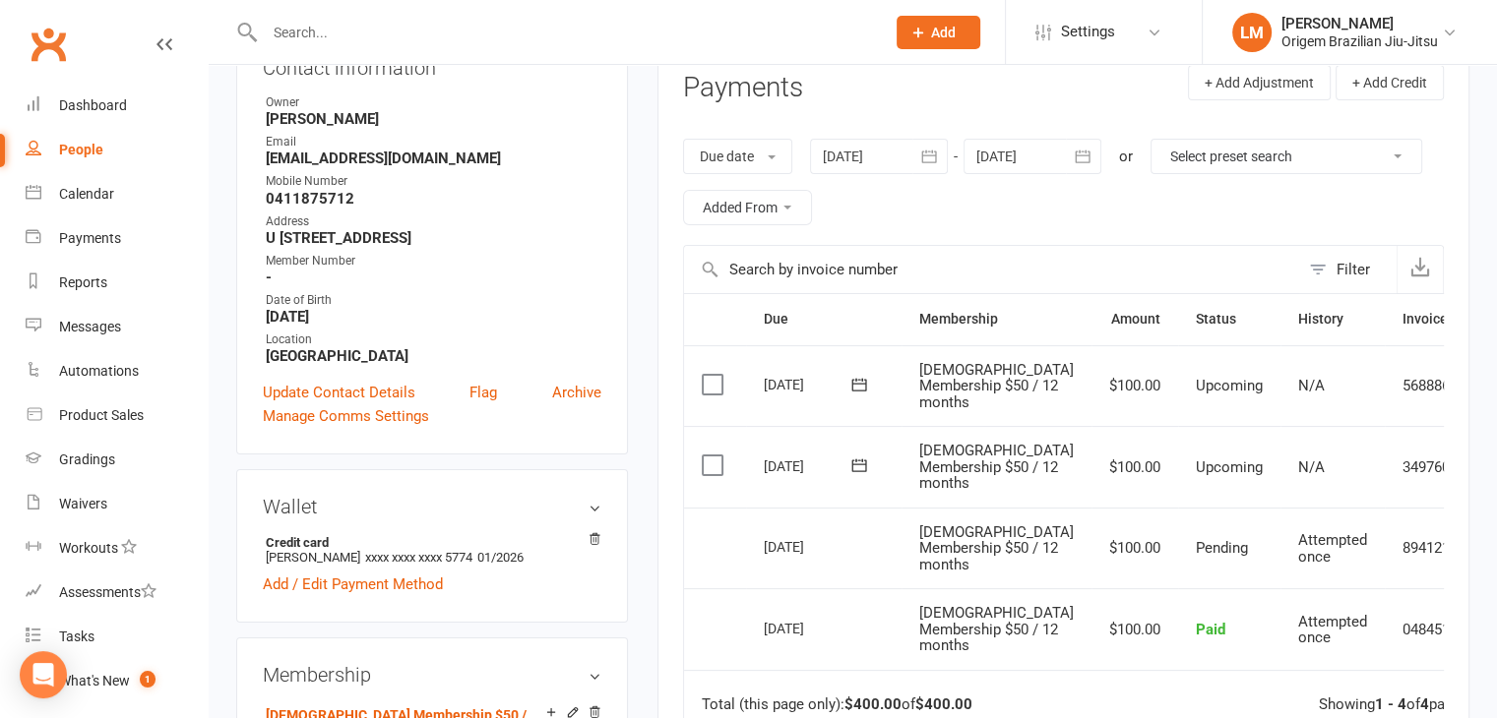
scroll to position [295, 0]
